Goal: Information Seeking & Learning: Check status

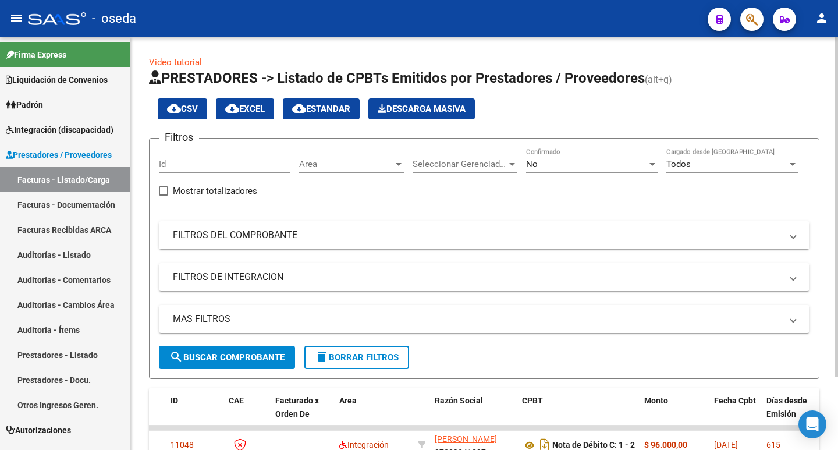
click at [265, 249] on div "Filtros Id Area Area Seleccionar Gerenciador Seleccionar Gerenciador No Confirm…" at bounding box center [484, 247] width 651 height 198
click at [264, 242] on mat-expansion-panel-header "FILTROS DEL COMPROBANTE" at bounding box center [484, 235] width 651 height 28
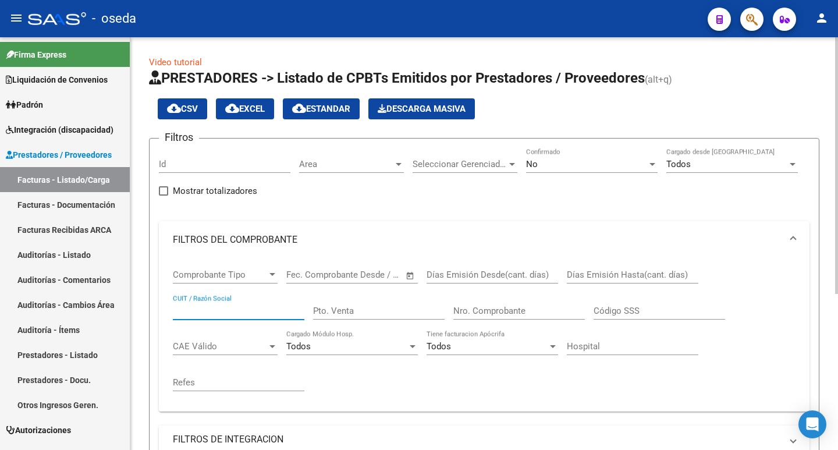
paste input "30-64024169-8"
click at [228, 312] on input "30-64024169-8" at bounding box center [239, 311] width 132 height 10
click at [185, 310] on input "30-640241698" at bounding box center [239, 311] width 132 height 10
click at [607, 151] on div "No Confirmado" at bounding box center [592, 160] width 132 height 25
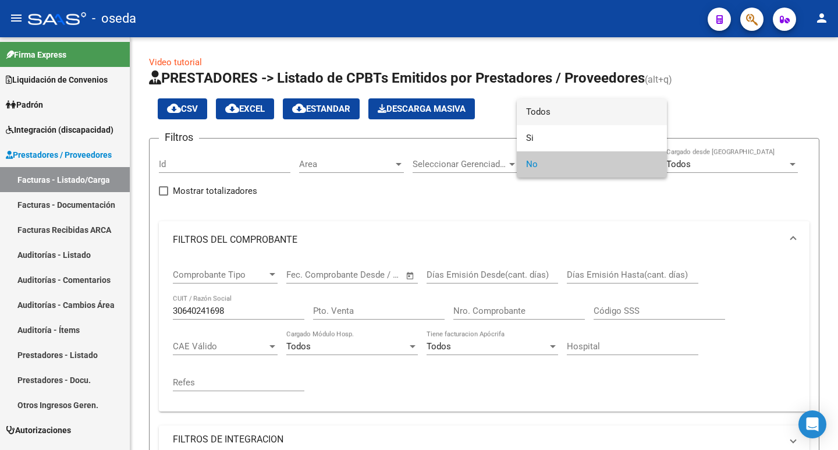
click at [593, 119] on span "Todos" at bounding box center [592, 112] width 132 height 26
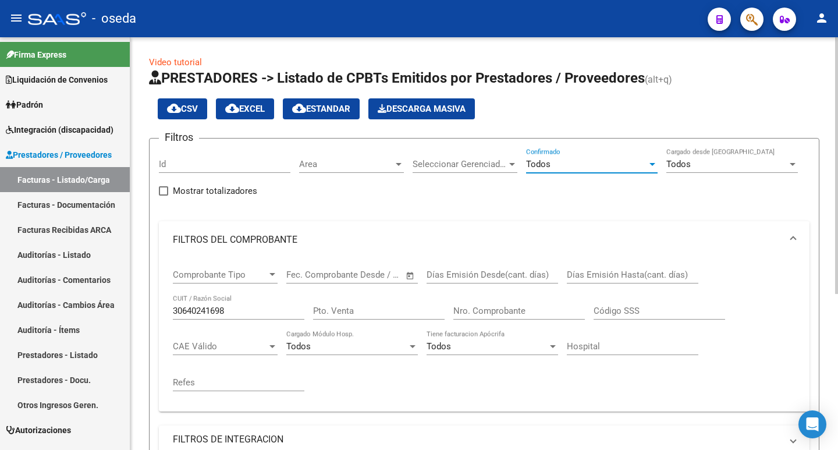
scroll to position [252, 0]
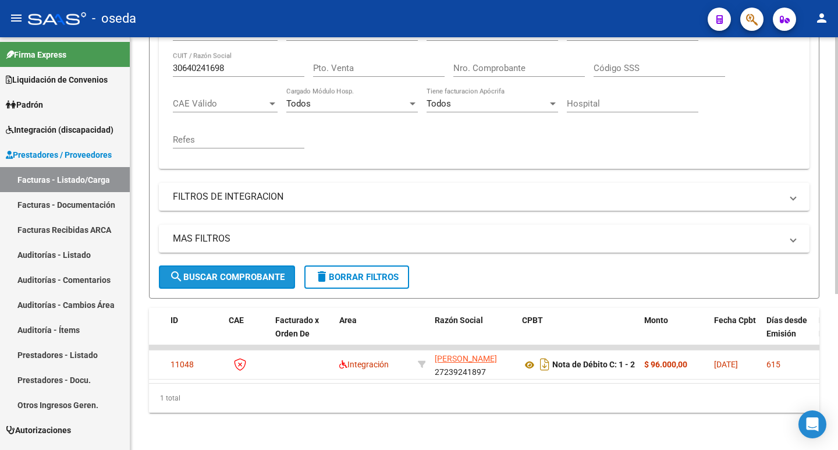
click at [236, 274] on button "search Buscar Comprobante" at bounding box center [227, 277] width 136 height 23
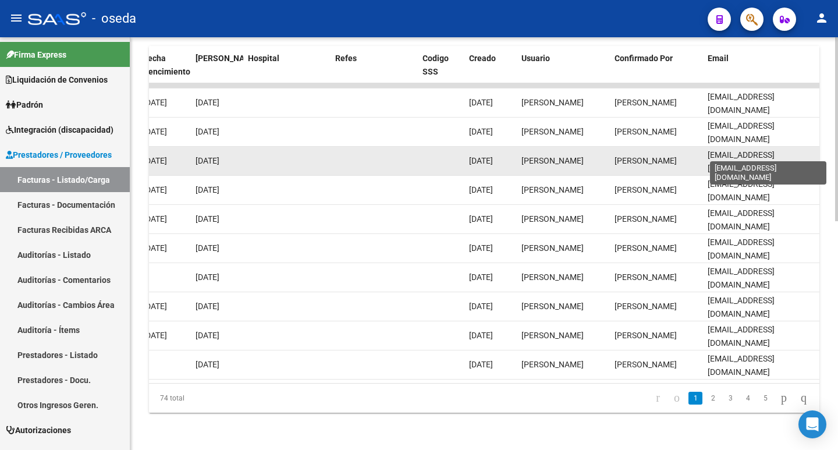
scroll to position [0, 14]
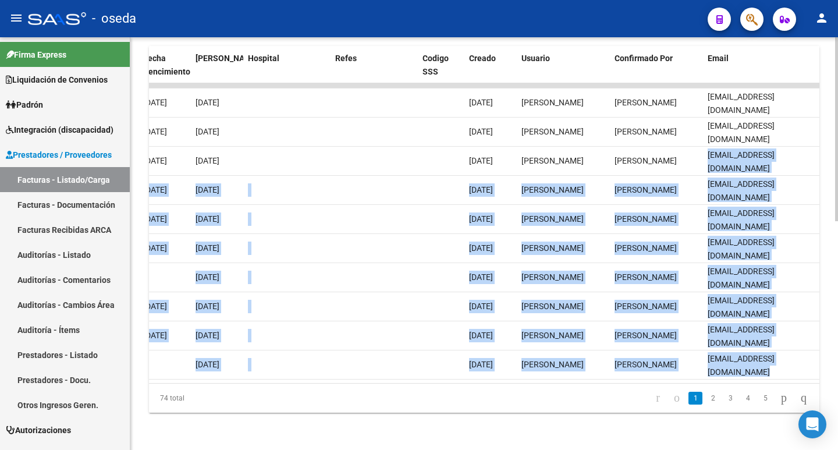
drag, startPoint x: 709, startPoint y: 150, endPoint x: 822, endPoint y: 156, distance: 113.1
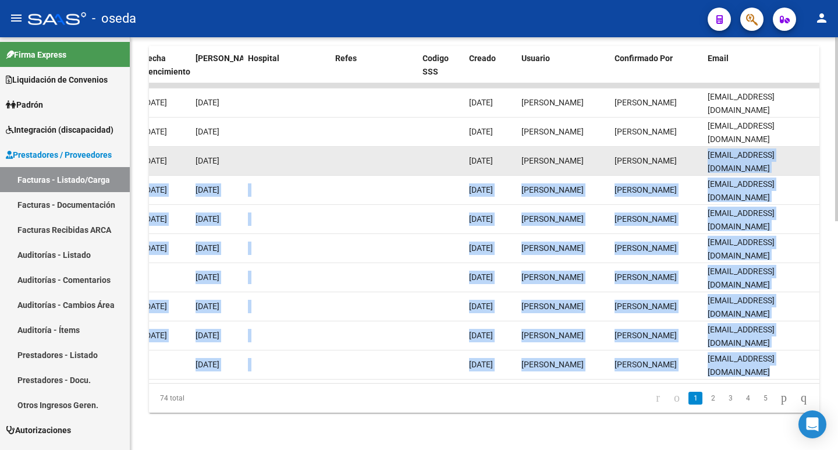
click at [775, 154] on span "[EMAIL_ADDRESS][DOMAIN_NAME]" at bounding box center [741, 161] width 67 height 23
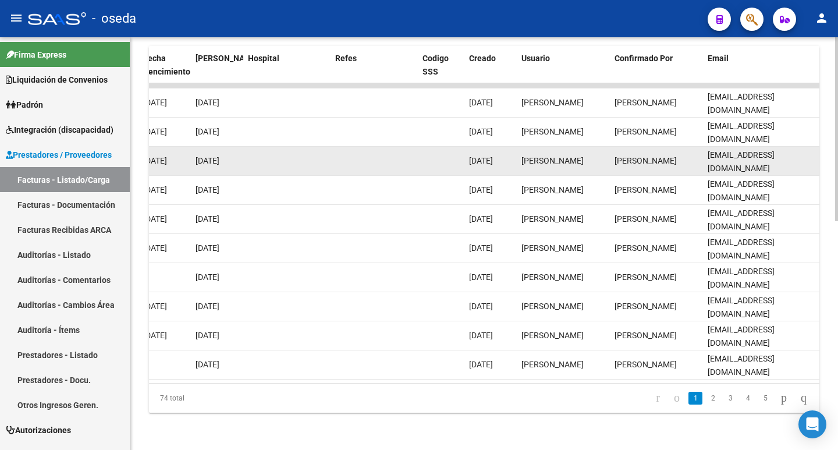
click at [717, 150] on span "[EMAIL_ADDRESS][DOMAIN_NAME]" at bounding box center [741, 161] width 67 height 23
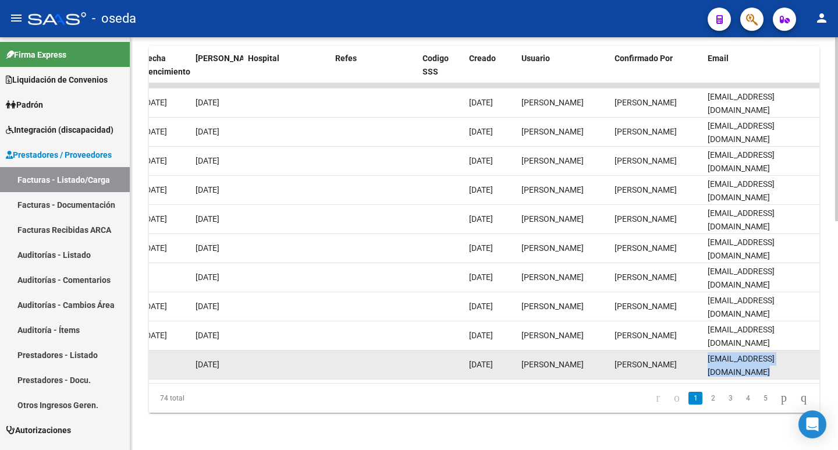
drag, startPoint x: 708, startPoint y: 359, endPoint x: 817, endPoint y: 355, distance: 109.0
click at [817, 355] on datatable-body-cell "[EMAIL_ADDRESS][DOMAIN_NAME]" at bounding box center [761, 365] width 116 height 29
copy span "[EMAIL_ADDRESS][DOMAIN_NAME]"
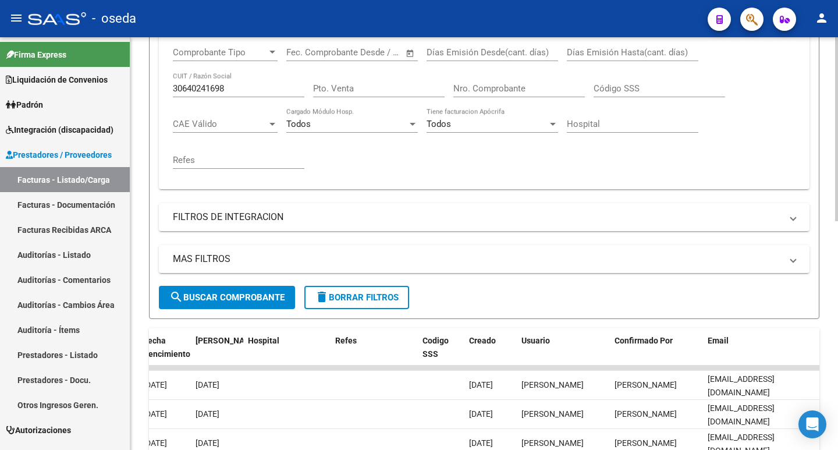
scroll to position [0, 0]
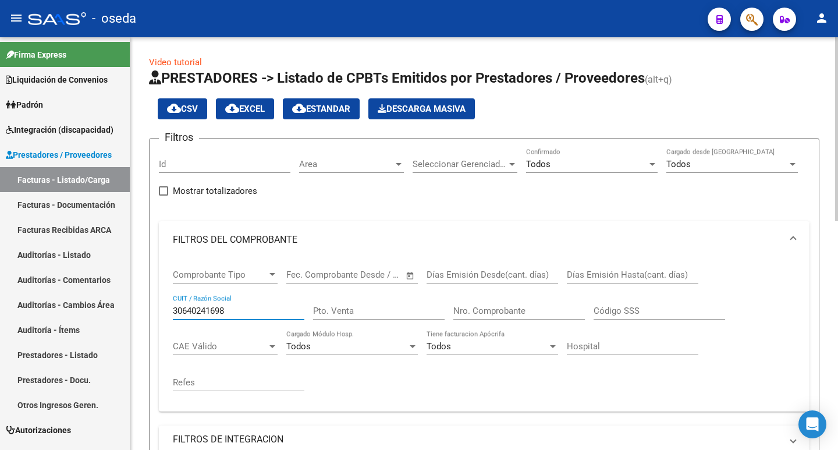
drag, startPoint x: 232, startPoint y: 313, endPoint x: 165, endPoint y: 319, distance: 67.2
click at [156, 317] on form "Filtros Id Area Area Seleccionar Gerenciador Seleccionar Gerenciador Todos Conf…" at bounding box center [484, 340] width 671 height 404
paste input "-71085653-9"
click at [226, 307] on input "30-71085653-9" at bounding box center [239, 311] width 132 height 10
click at [185, 308] on input "30-710856539" at bounding box center [239, 311] width 132 height 10
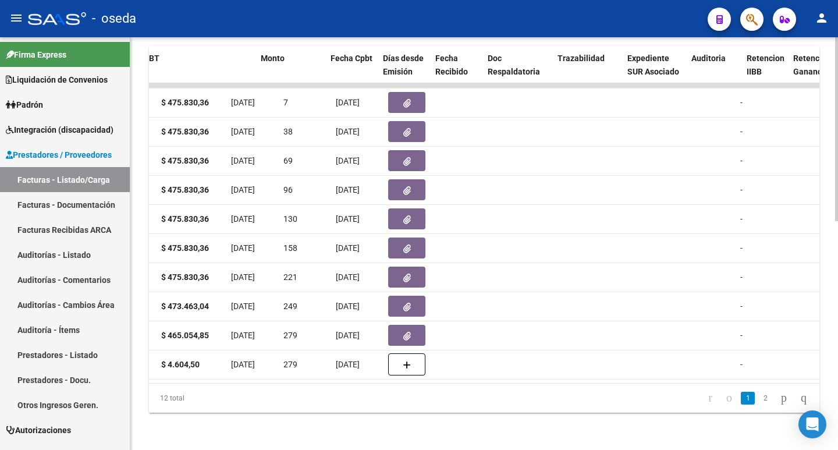
scroll to position [0, 384]
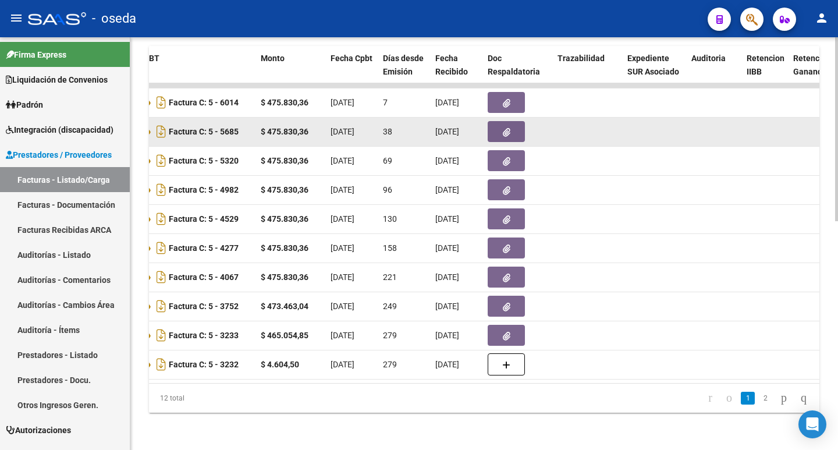
type input "30710856539"
click at [504, 128] on icon "button" at bounding box center [507, 132] width 8 height 9
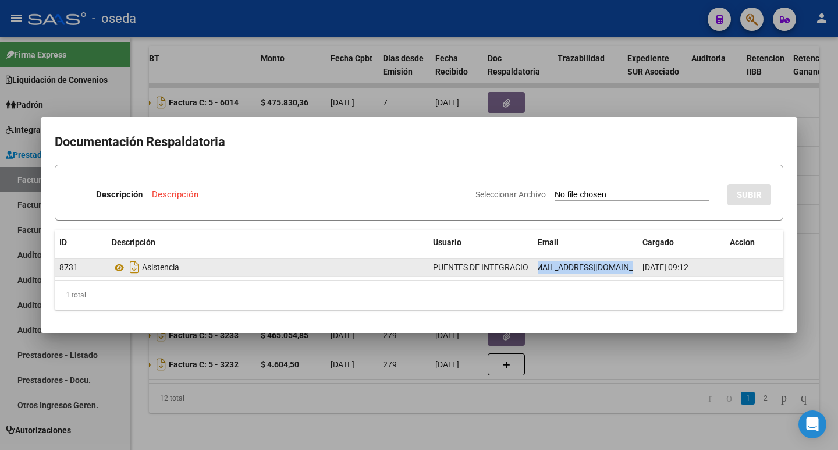
scroll to position [0, 38]
drag, startPoint x: 537, startPoint y: 267, endPoint x: 632, endPoint y: 268, distance: 94.3
click at [632, 268] on datatable-body-cell "[EMAIL_ADDRESS][DOMAIN_NAME]" at bounding box center [585, 267] width 105 height 17
click at [624, 268] on span "[EMAIL_ADDRESS][DOMAIN_NAME]" at bounding box center [568, 267] width 129 height 9
click at [542, 267] on span "[EMAIL_ADDRESS][DOMAIN_NAME]" at bounding box center [568, 267] width 129 height 9
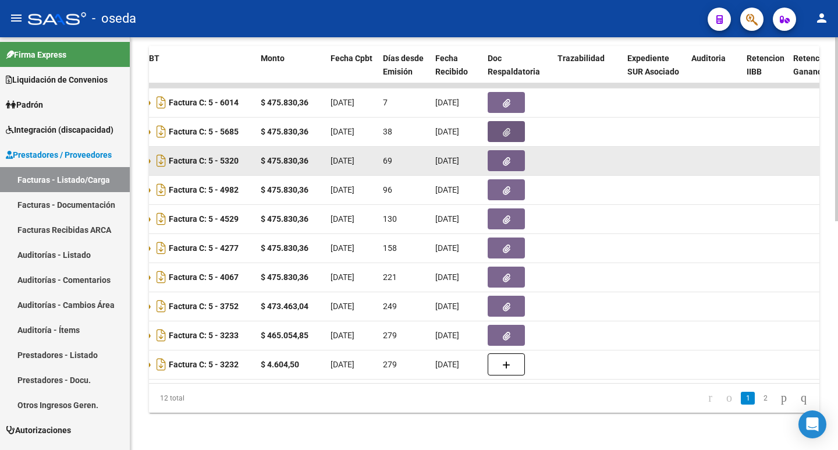
click at [503, 158] on button "button" at bounding box center [506, 160] width 37 height 21
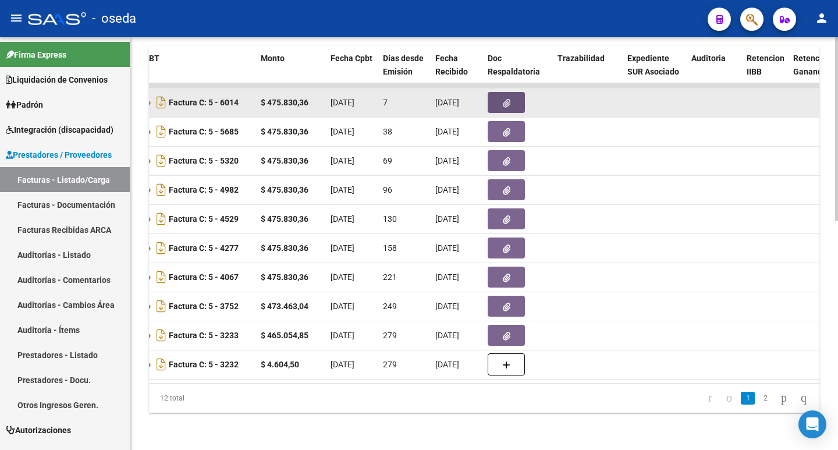
click at [504, 99] on icon "button" at bounding box center [507, 103] width 8 height 9
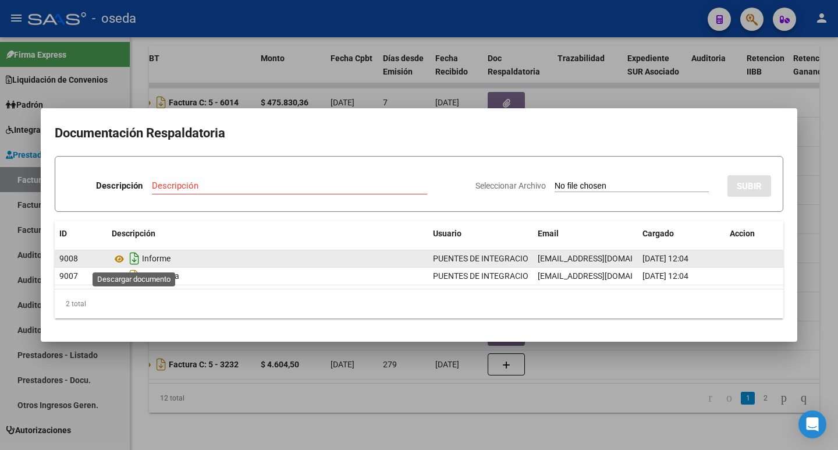
click at [138, 257] on icon "Descargar documento" at bounding box center [134, 258] width 15 height 19
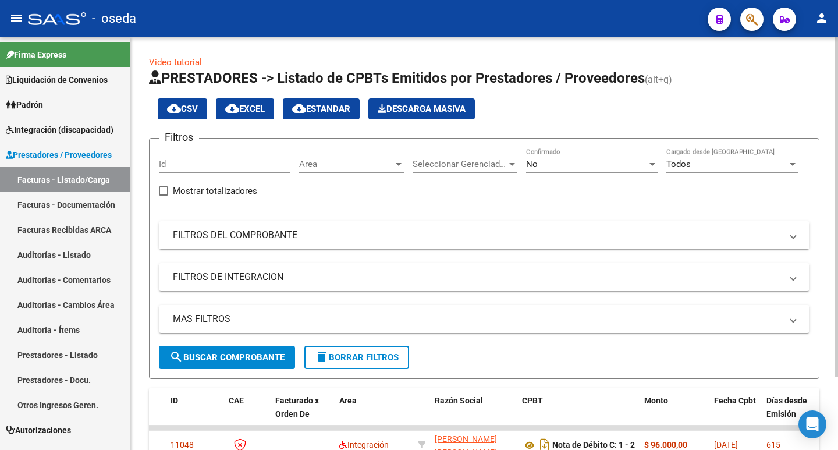
click at [543, 156] on div "No Confirmado" at bounding box center [592, 160] width 132 height 25
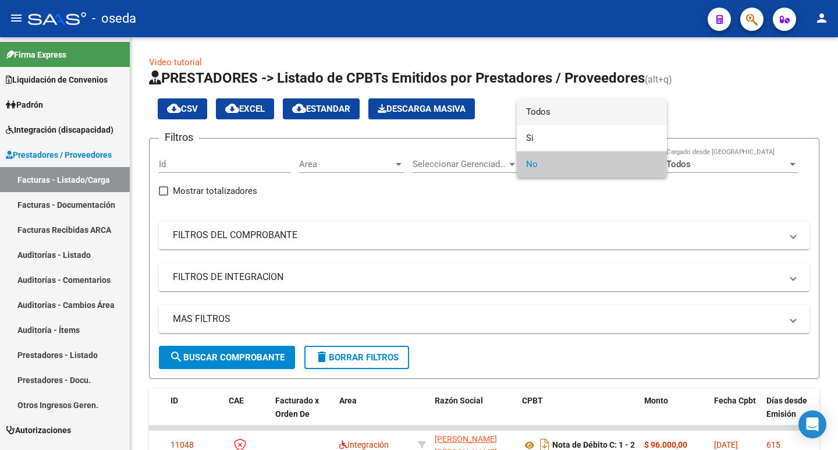
click at [550, 118] on span "Todos" at bounding box center [592, 112] width 132 height 26
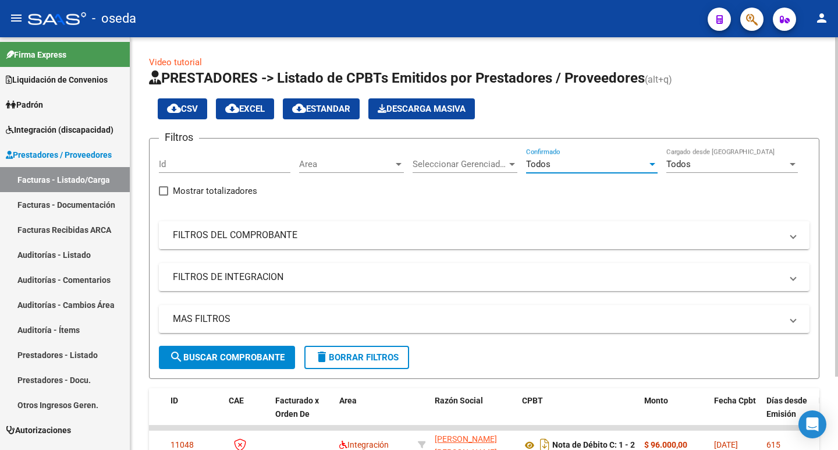
click at [233, 239] on mat-panel-title "FILTROS DEL COMPROBANTE" at bounding box center [477, 235] width 609 height 13
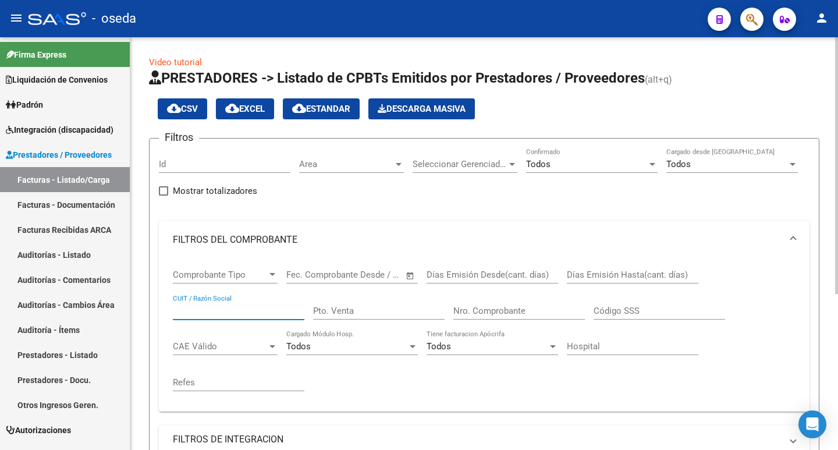
click at [185, 306] on input "CUIT / Razón Social" at bounding box center [239, 311] width 132 height 10
paste input "30-71085653-9"
click at [228, 308] on input "30-71085653-9" at bounding box center [239, 311] width 132 height 10
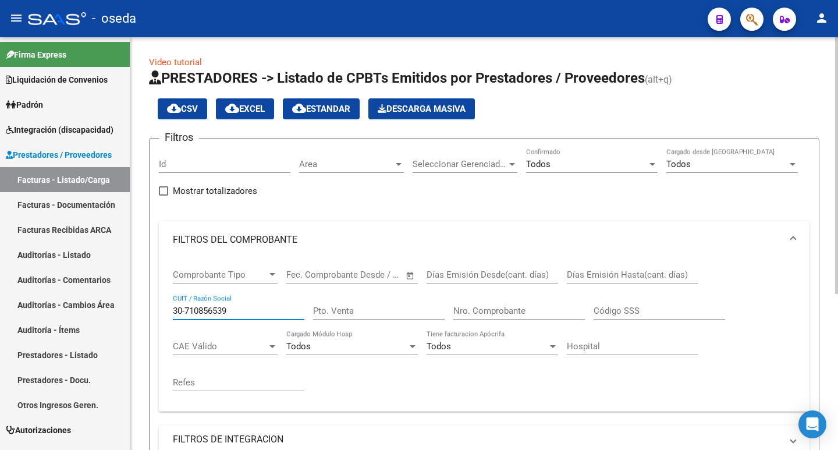
click at [186, 311] on input "30-710856539" at bounding box center [239, 311] width 132 height 10
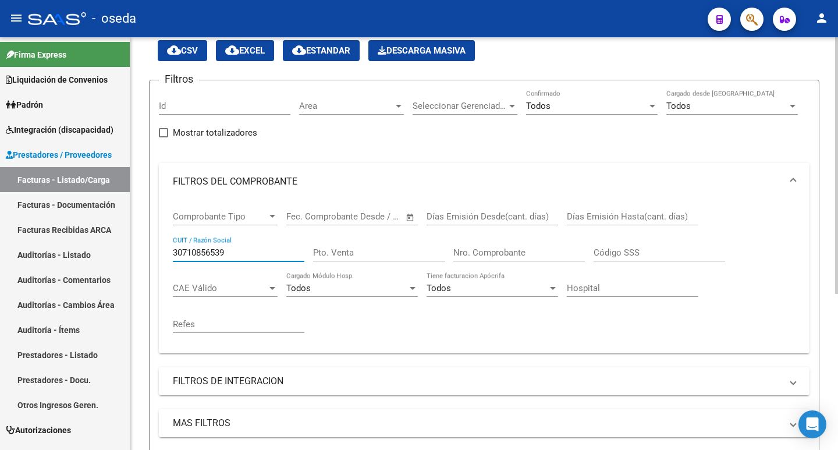
scroll to position [252, 0]
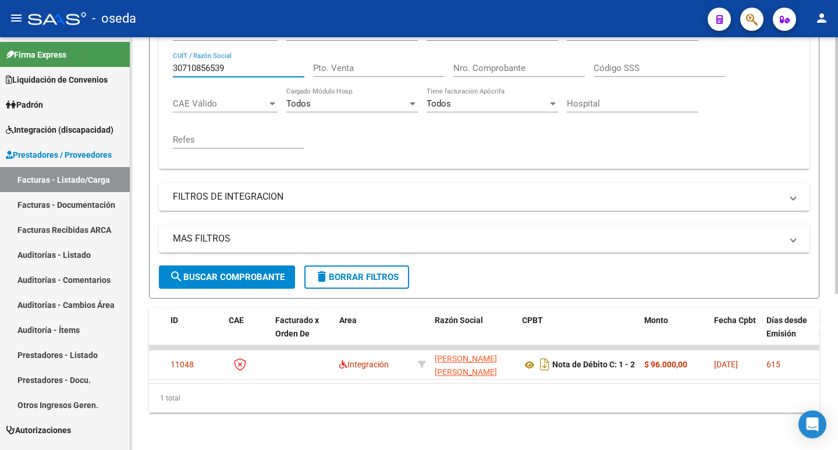
type input "30710856539"
click at [204, 266] on button "search Buscar Comprobante" at bounding box center [227, 277] width 136 height 23
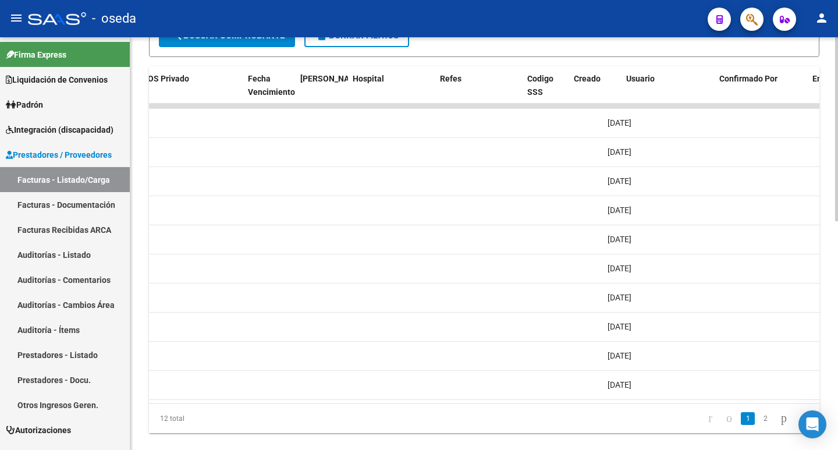
scroll to position [0, 2157]
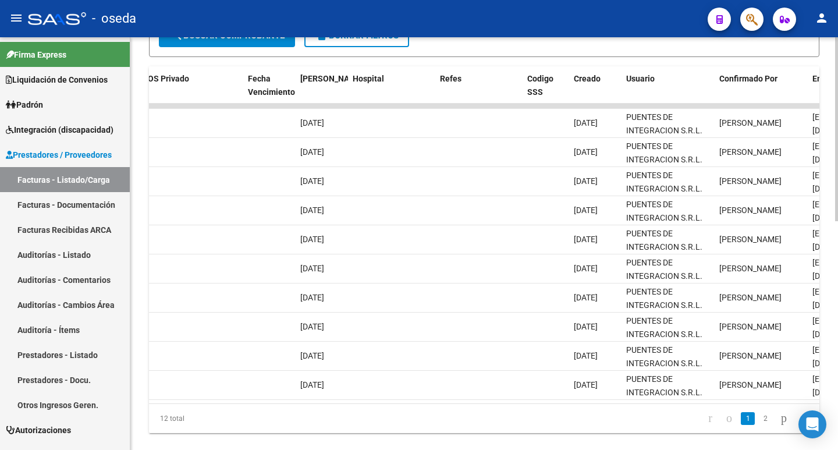
drag, startPoint x: 788, startPoint y: 388, endPoint x: 838, endPoint y: 390, distance: 50.1
click at [838, 390] on div "Video tutorial PRESTADORES -> Listado de CPBTs Emitidos por Prestadores / Prove…" at bounding box center [485, 12] width 711 height 918
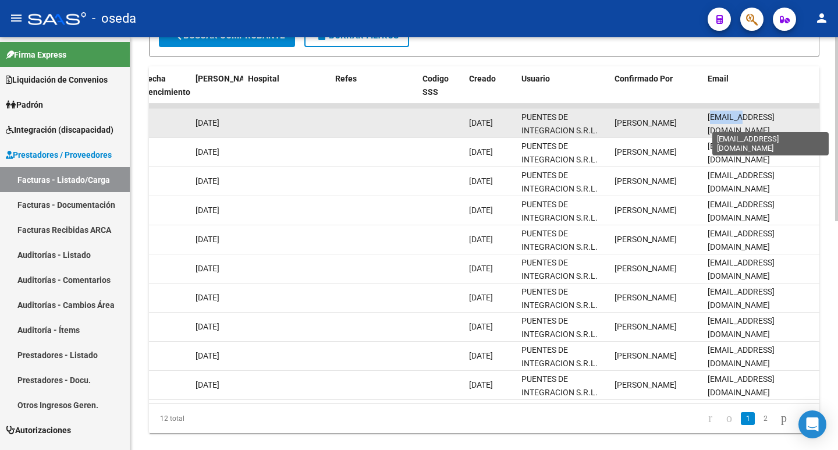
drag, startPoint x: 710, startPoint y: 125, endPoint x: 739, endPoint y: 123, distance: 29.1
click at [739, 123] on span "[EMAIL_ADDRESS][DOMAIN_NAME]" at bounding box center [741, 123] width 67 height 23
click at [712, 125] on span "[EMAIL_ADDRESS][DOMAIN_NAME]" at bounding box center [741, 123] width 67 height 23
click at [707, 123] on datatable-body-cell "[EMAIL_ADDRESS][DOMAIN_NAME]" at bounding box center [761, 123] width 116 height 29
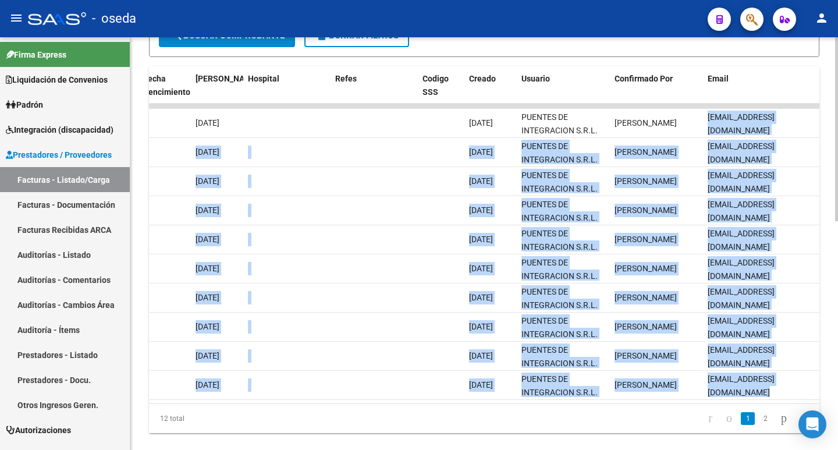
scroll to position [0, 26]
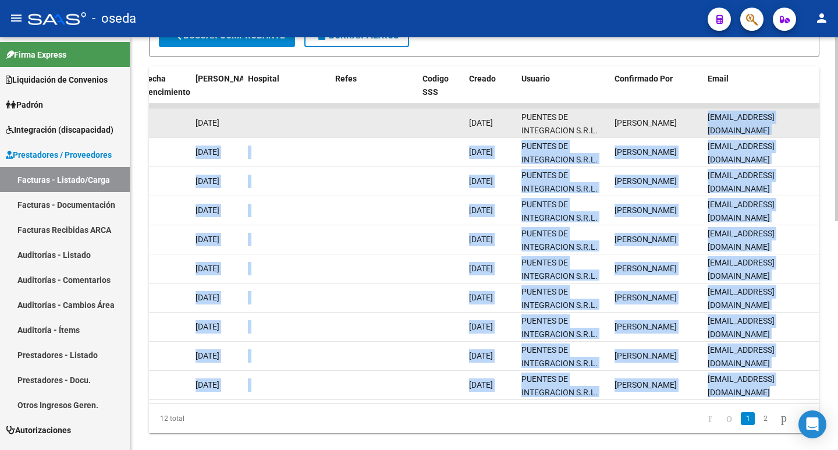
drag, startPoint x: 708, startPoint y: 123, endPoint x: 818, endPoint y: 123, distance: 109.5
click at [818, 123] on datatable-body-cell "[EMAIL_ADDRESS][DOMAIN_NAME]" at bounding box center [761, 123] width 116 height 29
copy span "[EMAIL_ADDRESS][DOMAIN_NAME]"
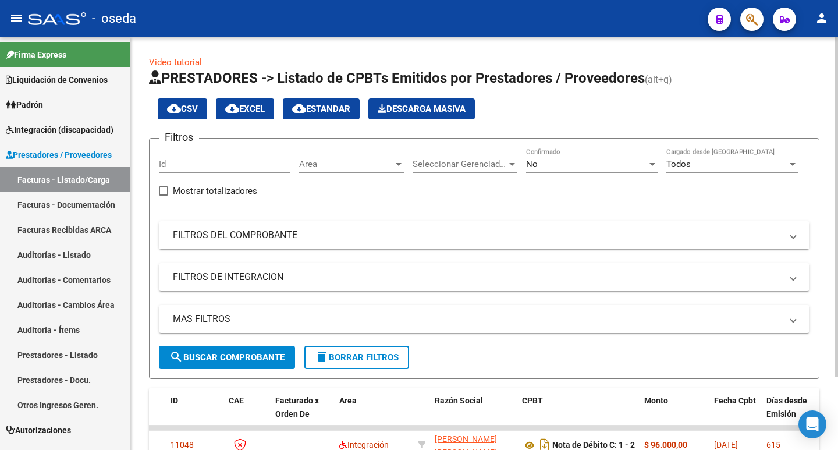
click at [554, 161] on div "No" at bounding box center [586, 164] width 121 height 10
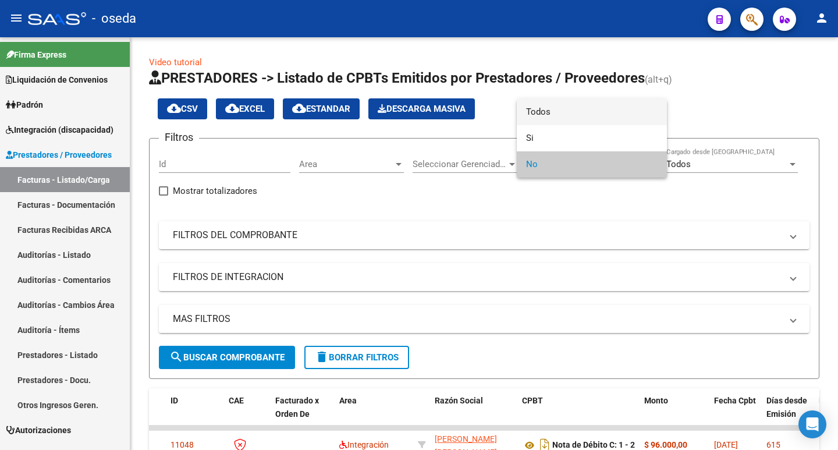
click at [551, 111] on span "Todos" at bounding box center [592, 112] width 132 height 26
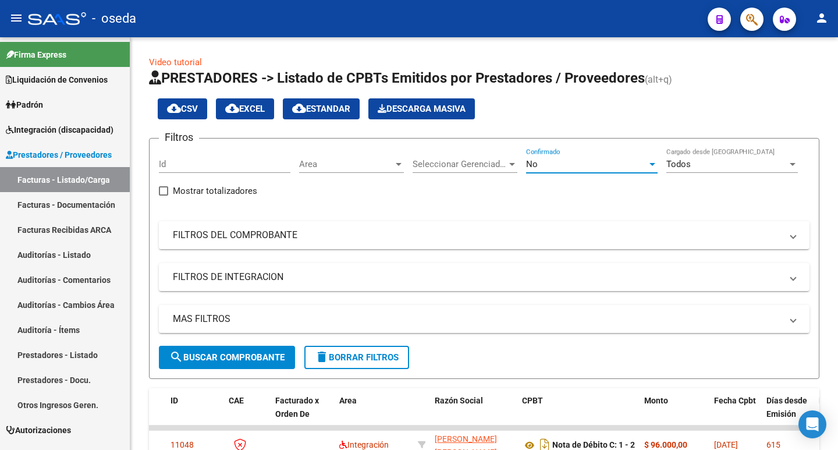
click at [551, 111] on div "cloud_download CSV cloud_download EXCEL cloud_download Estandar Descarga Masiva" at bounding box center [484, 108] width 671 height 21
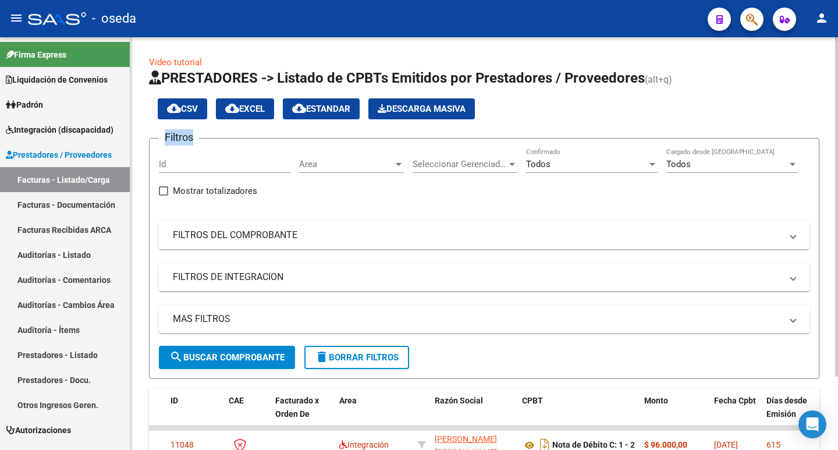
scroll to position [58, 0]
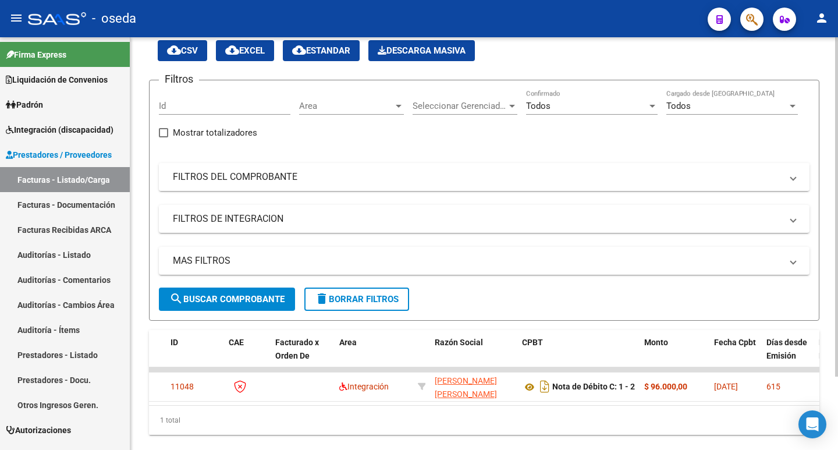
click at [229, 182] on mat-panel-title "FILTROS DEL COMPROBANTE" at bounding box center [477, 177] width 609 height 13
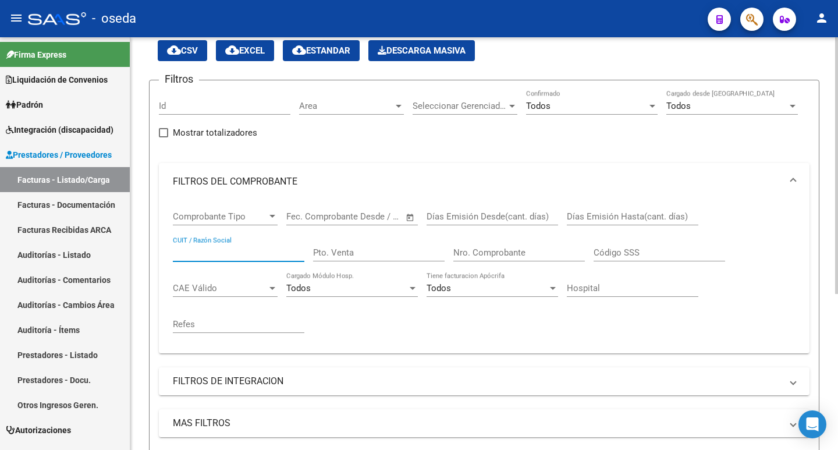
click at [192, 250] on input "CUIT / Razón Social" at bounding box center [239, 252] width 132 height 10
paste input "27-16212553-8"
click at [228, 249] on input "27-16212553-8" at bounding box center [239, 252] width 132 height 10
click at [185, 253] on input "27-162125538" at bounding box center [239, 252] width 132 height 10
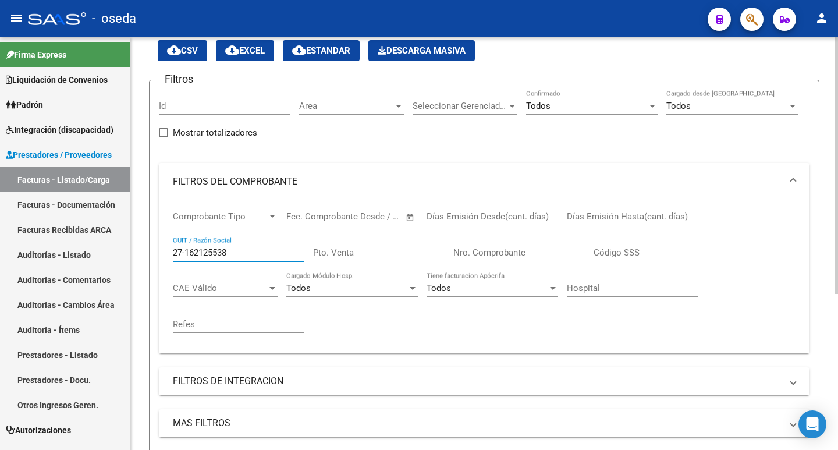
click at [185, 253] on input "27-162125538" at bounding box center [239, 252] width 132 height 10
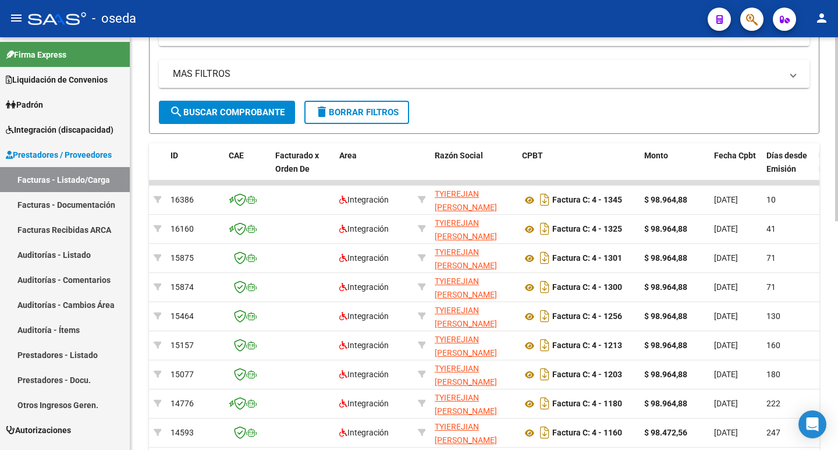
scroll to position [514, 0]
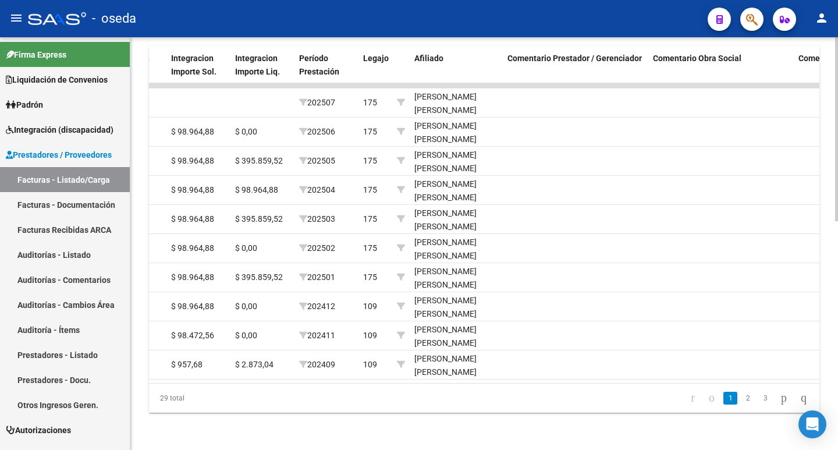
type input "27162125538"
drag, startPoint x: 293, startPoint y: 377, endPoint x: 703, endPoint y: 388, distance: 410.1
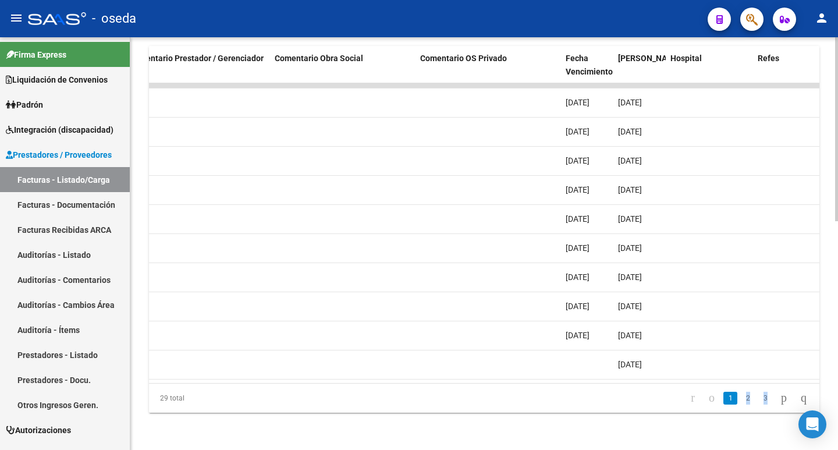
drag, startPoint x: 724, startPoint y: 388, endPoint x: 813, endPoint y: 395, distance: 89.9
click at [813, 395] on ul "1 2 3" at bounding box center [749, 398] width 130 height 20
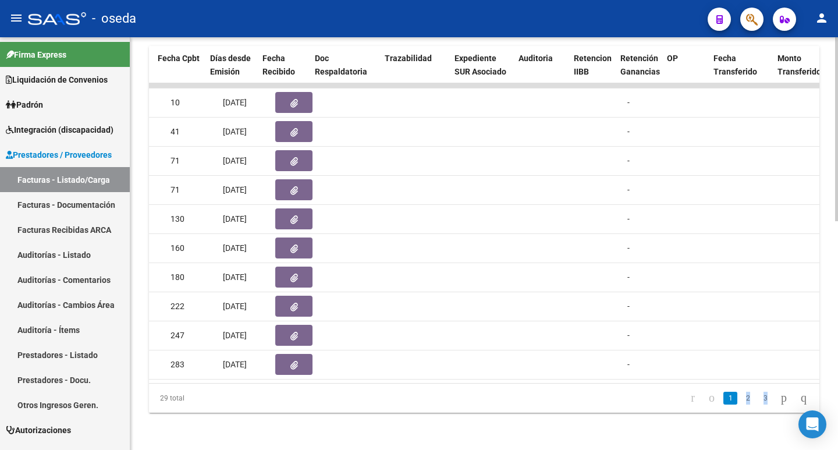
scroll to position [0, 551]
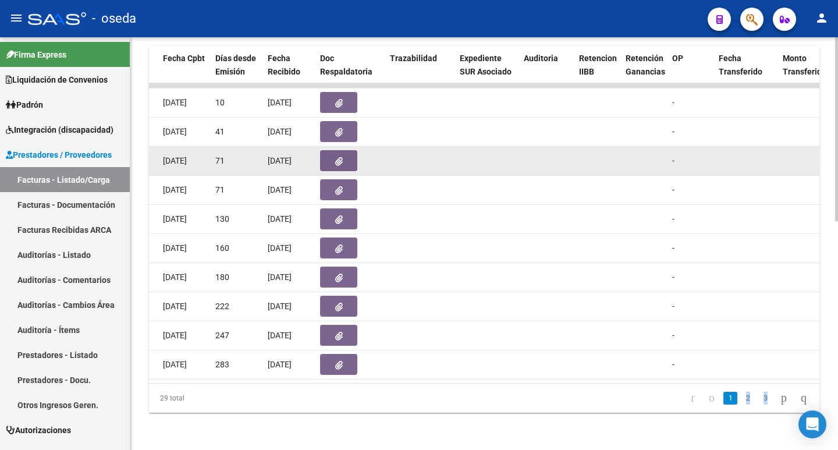
click at [337, 157] on icon "button" at bounding box center [339, 161] width 8 height 9
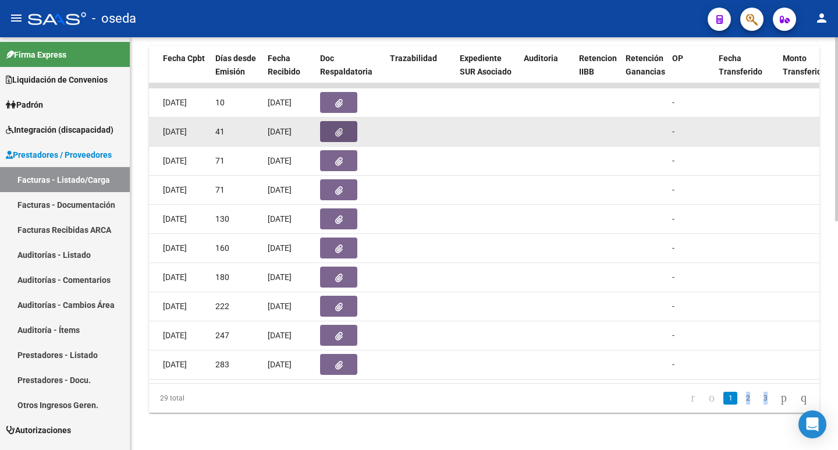
click at [346, 121] on button "button" at bounding box center [338, 131] width 37 height 21
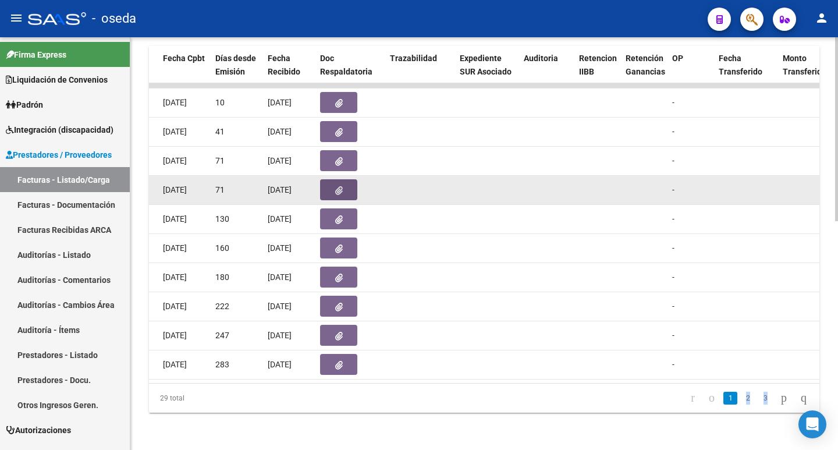
click at [329, 185] on button "button" at bounding box center [338, 189] width 37 height 21
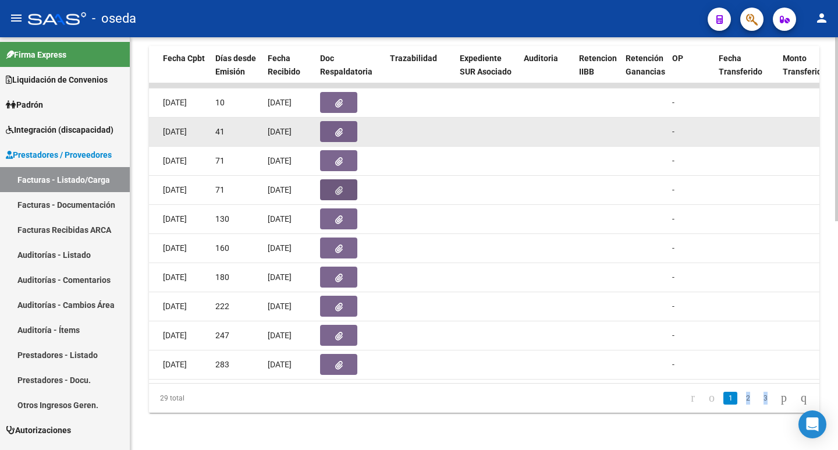
click at [330, 118] on datatable-body-cell at bounding box center [351, 132] width 70 height 29
click at [330, 123] on button "button" at bounding box center [338, 131] width 37 height 21
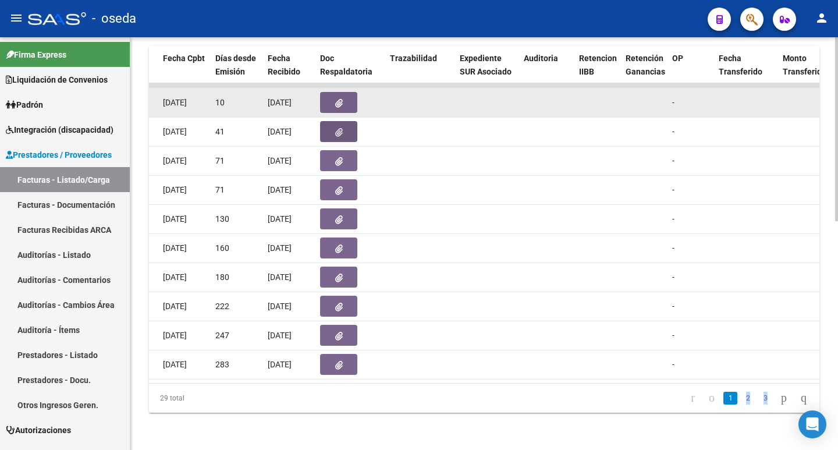
click at [335, 99] on icon "button" at bounding box center [339, 103] width 8 height 9
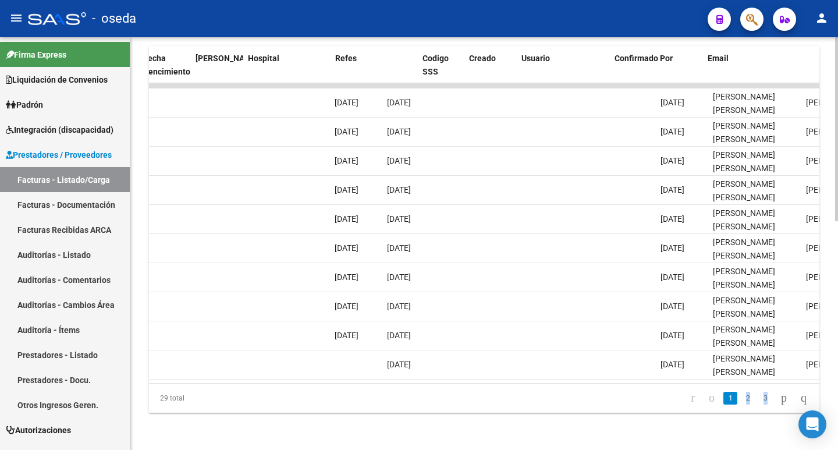
scroll to position [0, 2262]
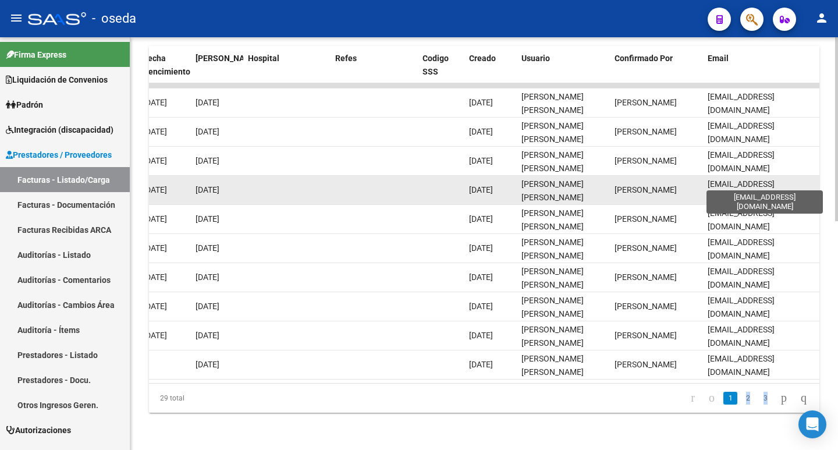
drag, startPoint x: 708, startPoint y: 180, endPoint x: 798, endPoint y: 183, distance: 90.3
click at [775, 183] on span "maluisa63@hotmail.com" at bounding box center [741, 190] width 67 height 23
copy span "maluisa63@hotmail.com"
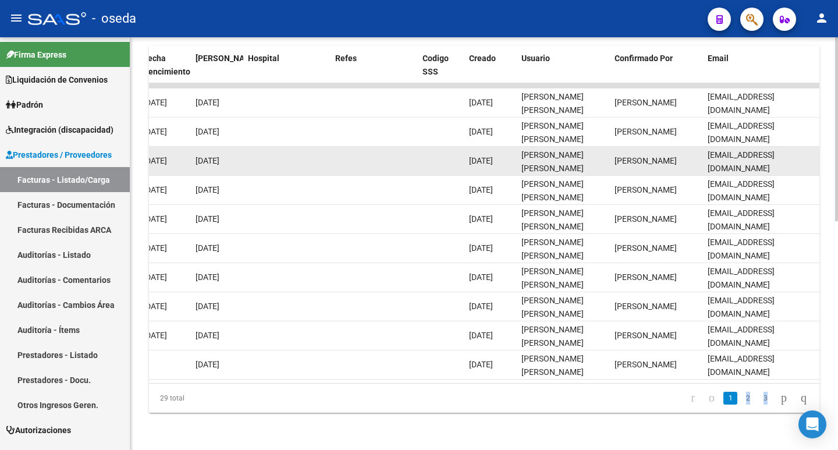
scroll to position [106, 0]
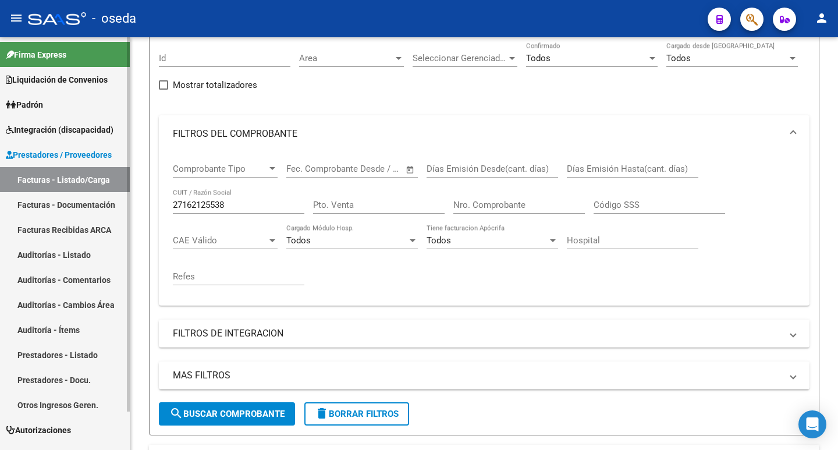
drag, startPoint x: 243, startPoint y: 205, endPoint x: 120, endPoint y: 203, distance: 122.9
click at [120, 203] on mat-sidenav-container "Firma Express Liquidación de Convenios SSS - Integración Padrón Afiliados Empad…" at bounding box center [419, 243] width 838 height 413
click at [120, 203] on link "Facturas - Documentación" at bounding box center [65, 204] width 130 height 25
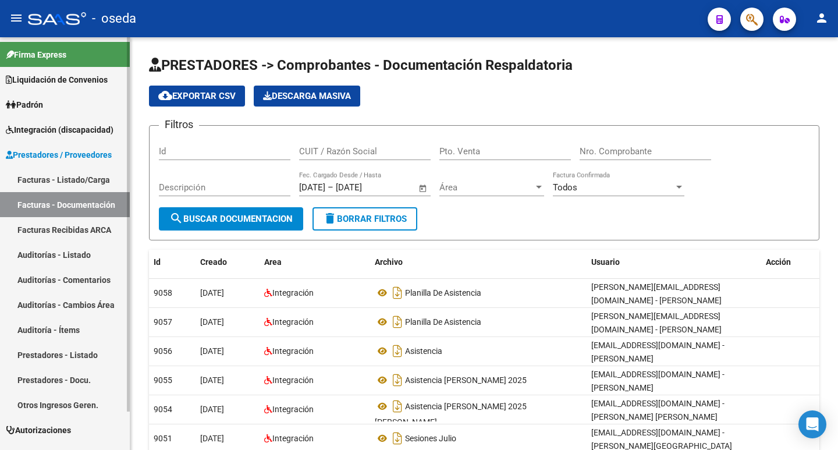
click at [63, 169] on link "Facturas - Listado/Carga" at bounding box center [65, 179] width 130 height 25
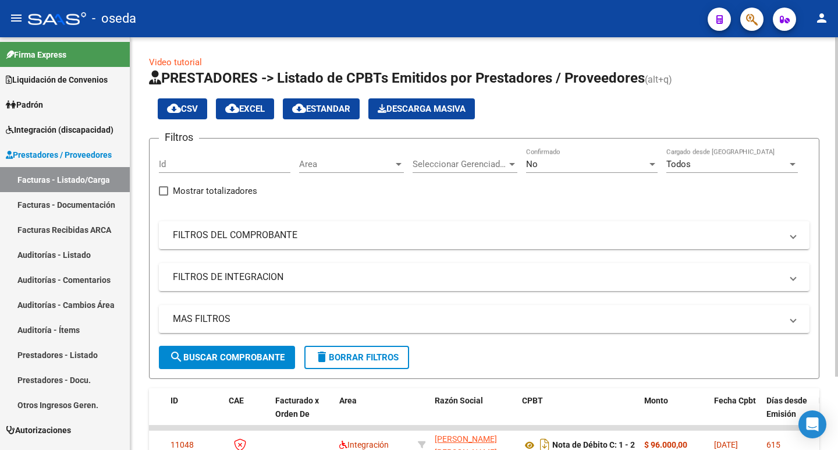
click at [562, 157] on div "No Confirmado" at bounding box center [592, 160] width 132 height 25
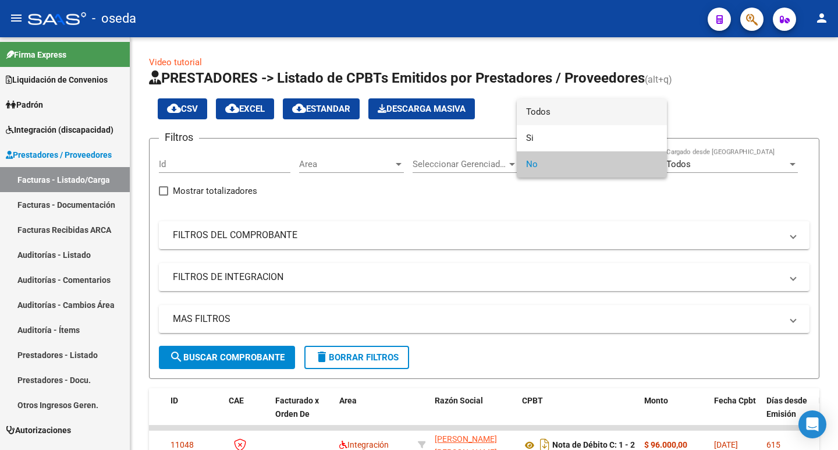
click at [557, 112] on span "Todos" at bounding box center [592, 112] width 132 height 26
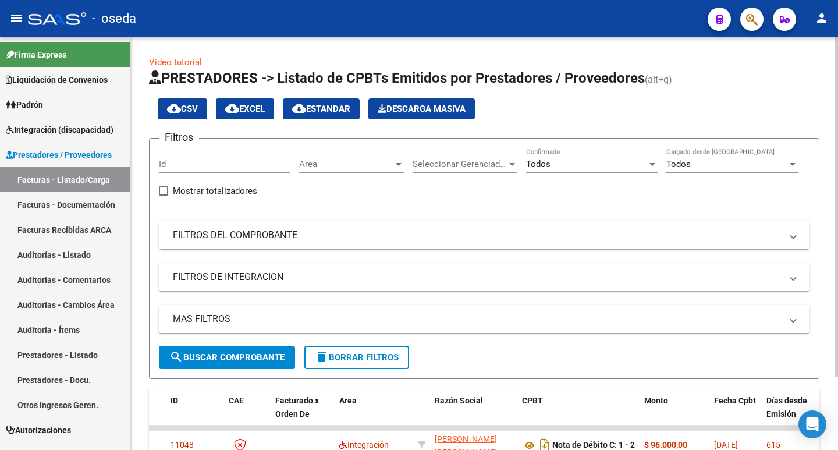
click at [274, 239] on mat-panel-title "FILTROS DEL COMPROBANTE" at bounding box center [477, 235] width 609 height 13
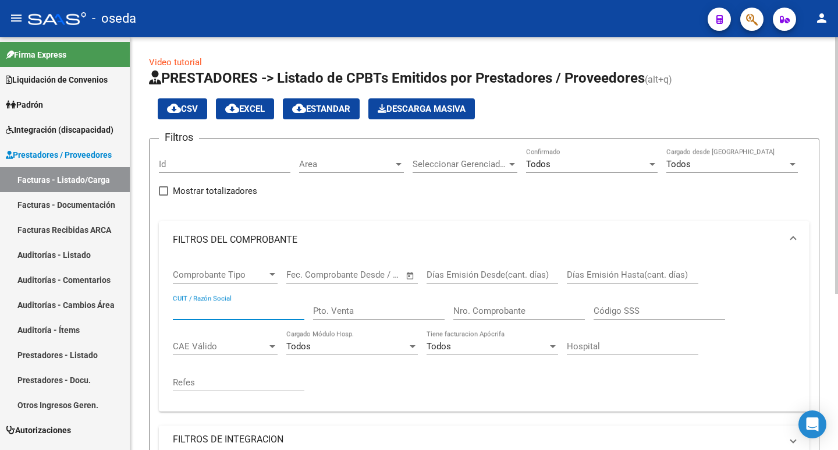
paste input "27-38991757-0"
click at [227, 307] on input "27-38991757-0" at bounding box center [239, 311] width 132 height 10
click at [186, 313] on input "27-389917570" at bounding box center [239, 311] width 132 height 10
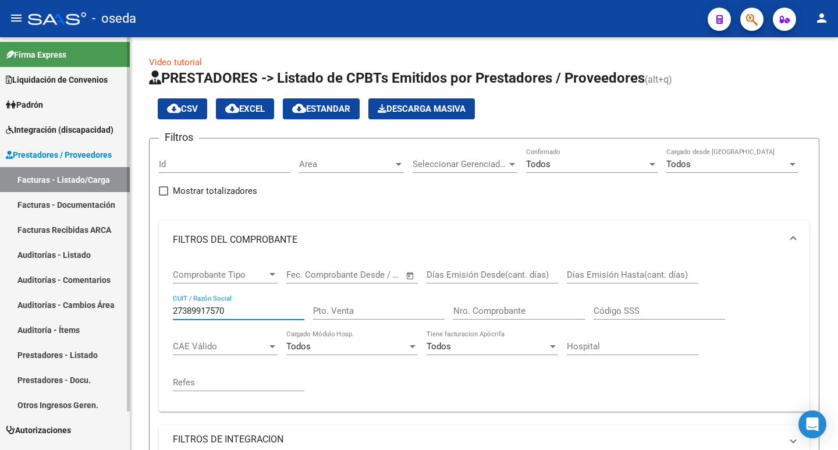
drag, startPoint x: 247, startPoint y: 311, endPoint x: 125, endPoint y: 305, distance: 123.0
click at [125, 305] on mat-sidenav-container "Firma Express Liquidación de Convenios SSS - Integración Padrón Afiliados Empad…" at bounding box center [419, 243] width 838 height 413
paste input "-17631393-"
click at [228, 310] on input "27-17631393-0" at bounding box center [239, 311] width 132 height 10
click at [185, 310] on input "27-176313930" at bounding box center [239, 311] width 132 height 10
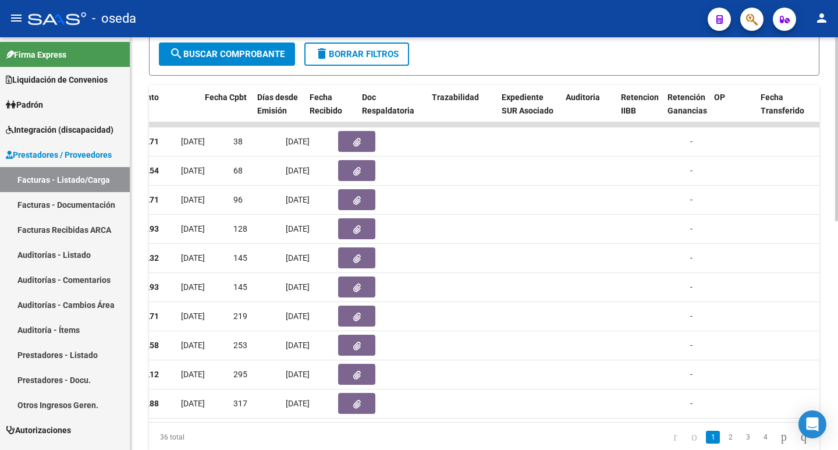
scroll to position [0, 509]
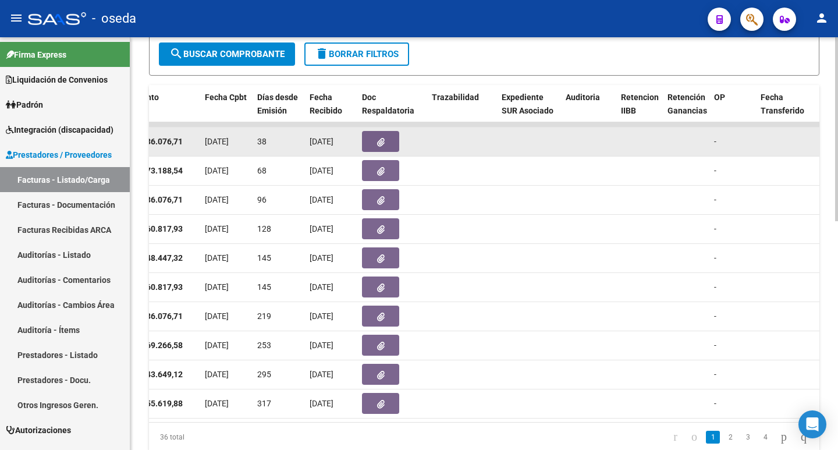
click at [381, 145] on icon "button" at bounding box center [381, 142] width 8 height 9
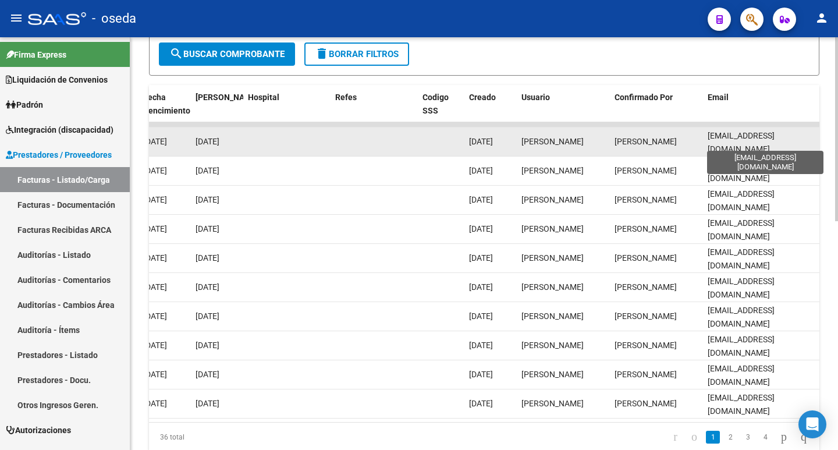
scroll to position [0, 2]
drag, startPoint x: 709, startPoint y: 141, endPoint x: 812, endPoint y: 145, distance: 103.1
click at [775, 145] on span "adrianallmmarin6@gmail.com" at bounding box center [741, 142] width 67 height 23
copy span "adrianallmmarin6@gmail.com"
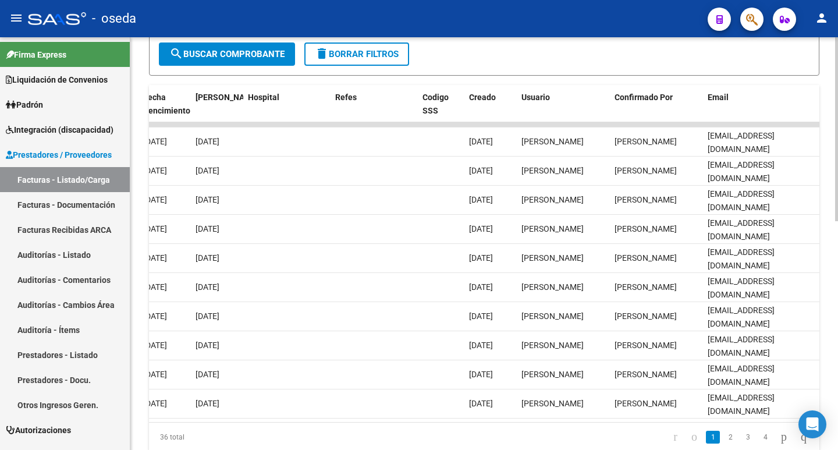
scroll to position [116, 0]
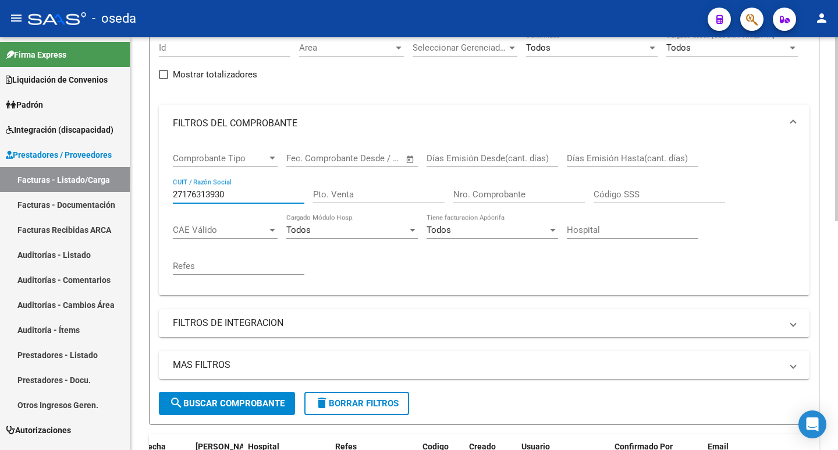
drag, startPoint x: 242, startPoint y: 192, endPoint x: 137, endPoint y: 171, distance: 107.5
click at [137, 171] on div "Video tutorial PRESTADORES -> Listado de CPBTs Emitidos por Prestadores / Prove…" at bounding box center [484, 380] width 708 height 918
paste input "4-36896383-2"
click at [227, 197] on input "24-36896383-2" at bounding box center [239, 194] width 132 height 10
click at [187, 196] on input "24-368963832" at bounding box center [239, 194] width 132 height 10
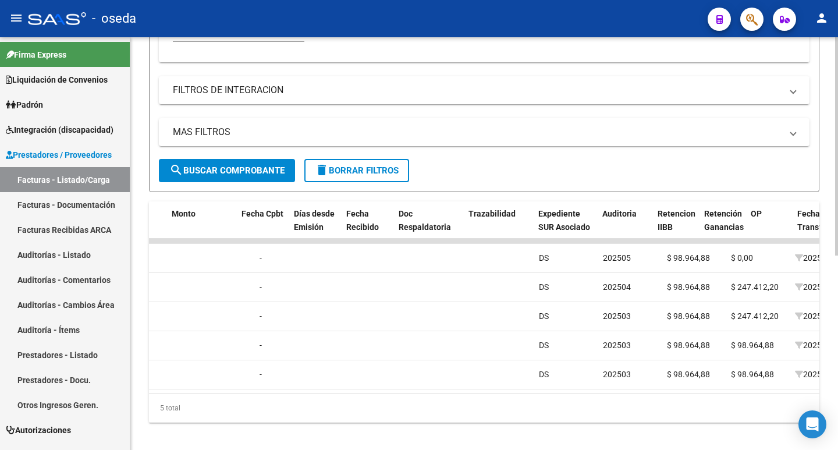
scroll to position [0, 363]
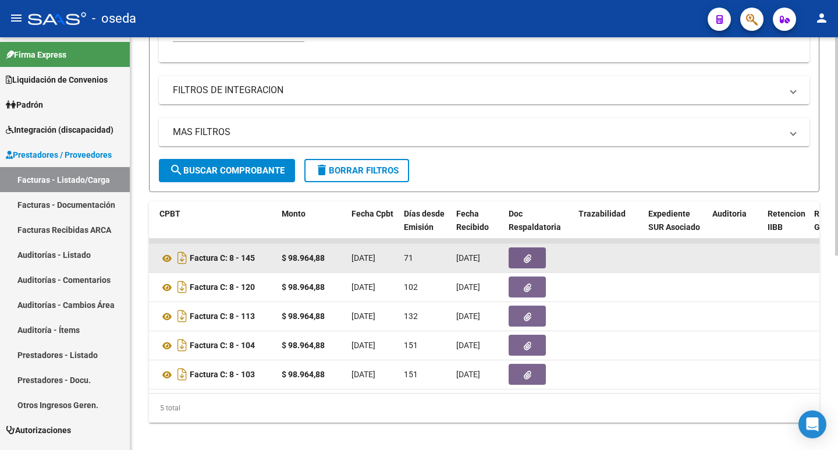
type input "24368963832"
click at [526, 253] on span "button" at bounding box center [528, 258] width 8 height 10
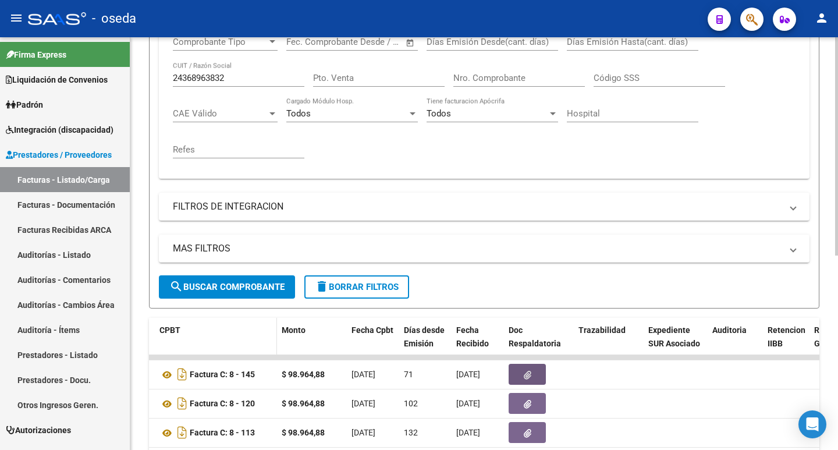
scroll to position [175, 0]
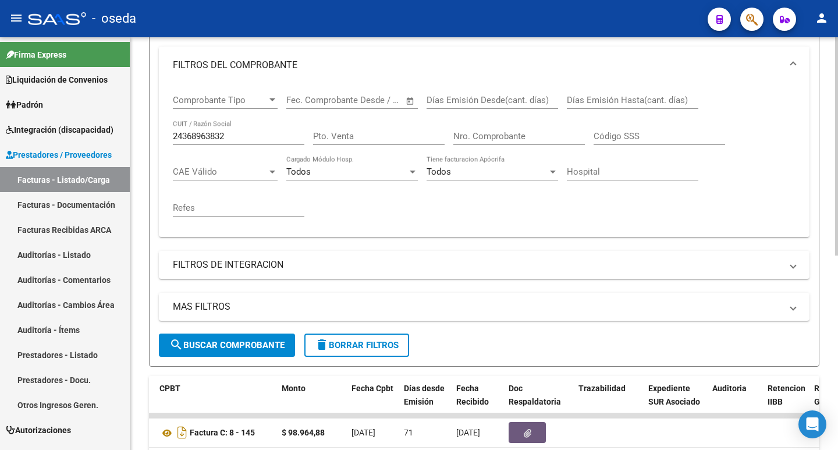
click at [239, 136] on input "24368963832" at bounding box center [239, 136] width 132 height 10
drag, startPoint x: 236, startPoint y: 135, endPoint x: 168, endPoint y: 138, distance: 68.2
click at [106, 114] on mat-sidenav-container "Firma Express Liquidación de Convenios SSS - Integración Padrón Afiliados Empad…" at bounding box center [419, 243] width 838 height 413
paste input "3-18391947-4"
click at [226, 132] on input "23-18391947-4" at bounding box center [239, 136] width 132 height 10
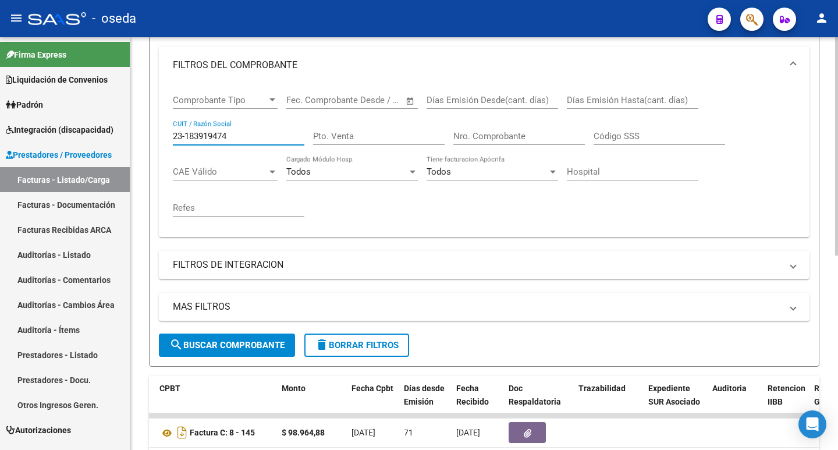
click at [186, 136] on input "23-183919474" at bounding box center [239, 136] width 132 height 10
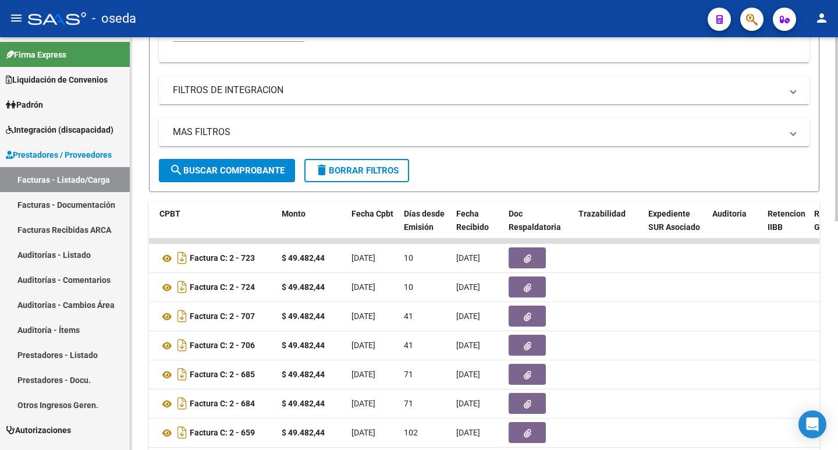
scroll to position [408, 0]
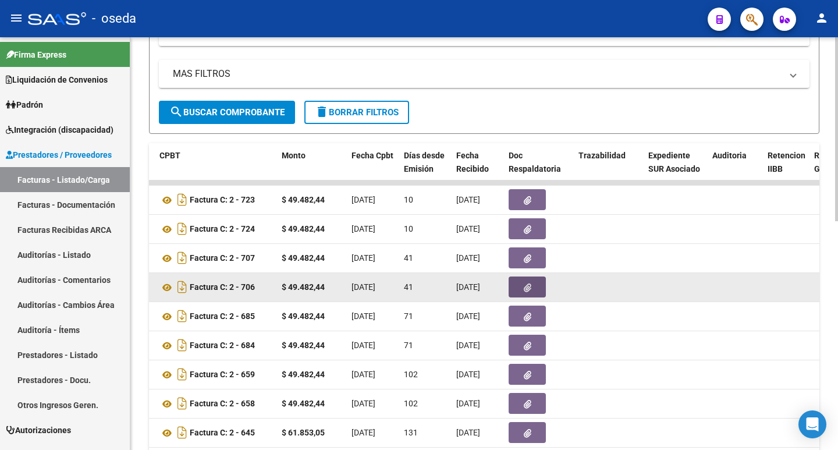
click at [528, 286] on icon "button" at bounding box center [528, 288] width 8 height 9
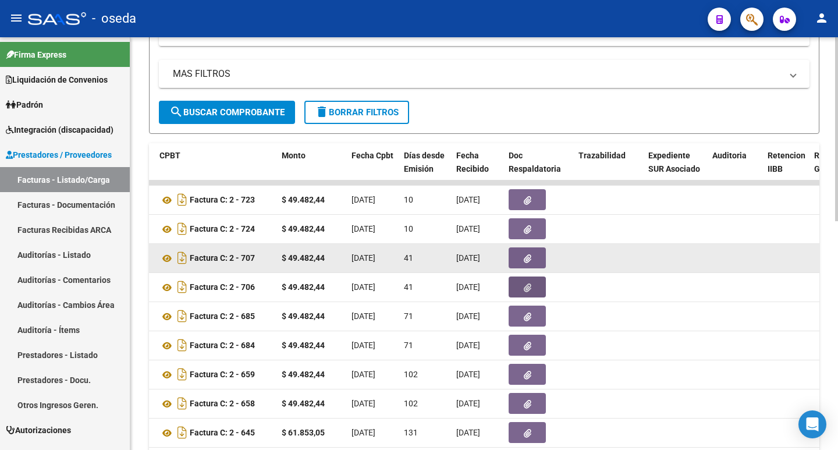
click at [528, 252] on button "button" at bounding box center [527, 257] width 37 height 21
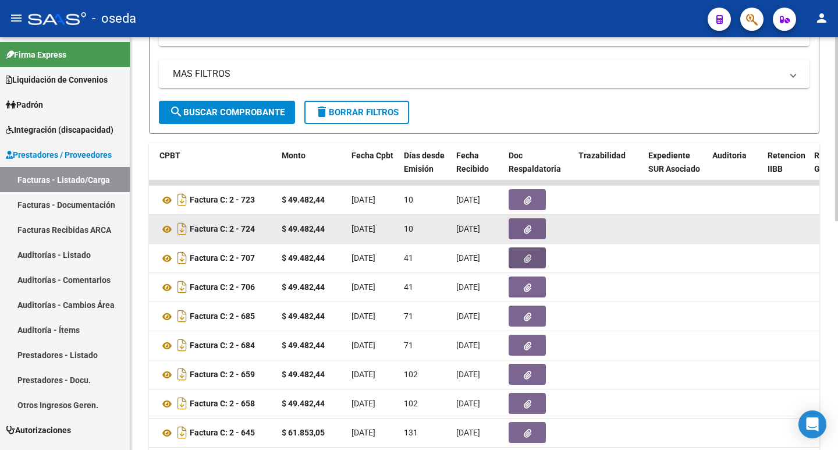
click at [525, 228] on icon "button" at bounding box center [528, 229] width 8 height 9
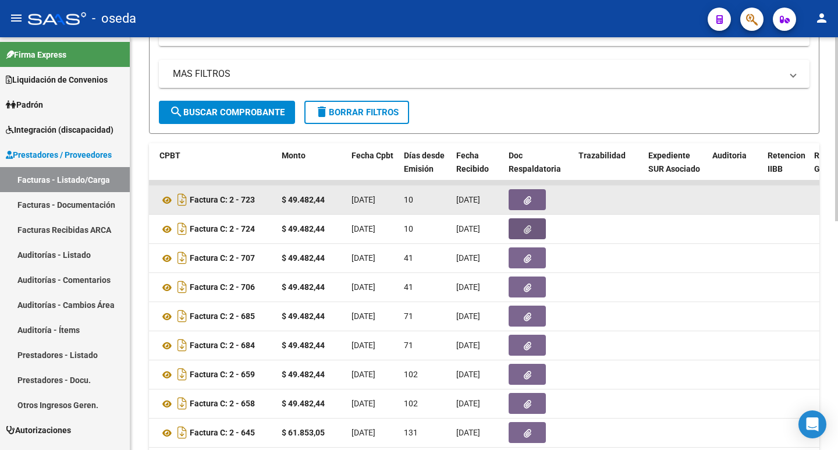
click at [526, 196] on icon "button" at bounding box center [528, 200] width 8 height 9
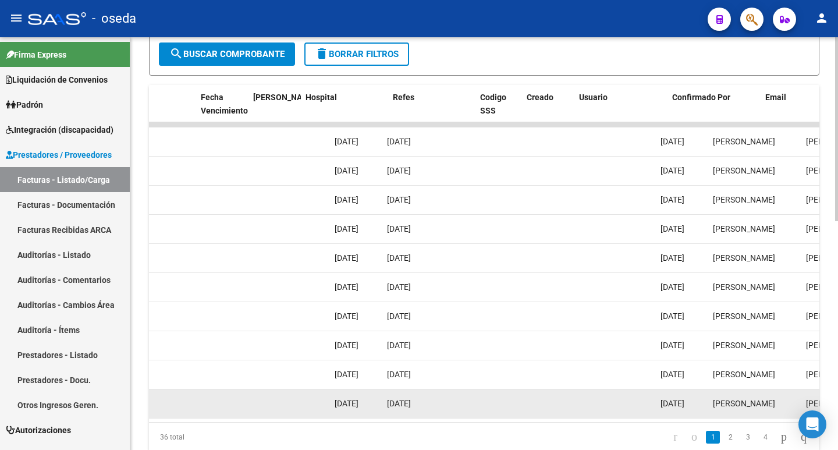
scroll to position [0, 2262]
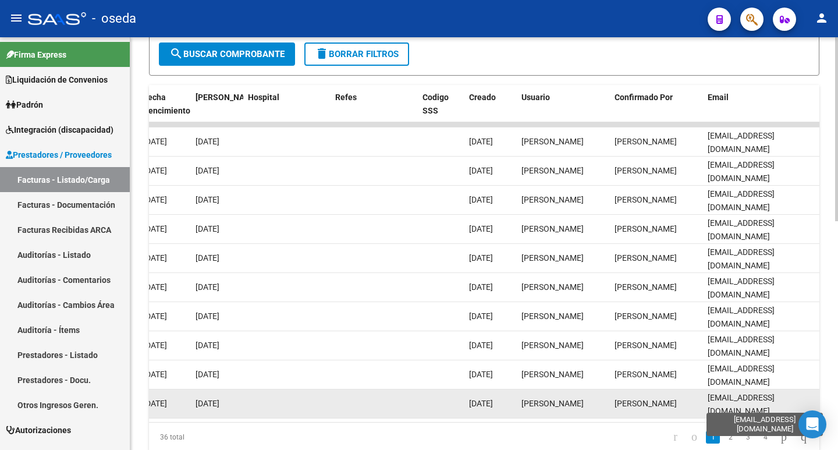
drag, startPoint x: 773, startPoint y: 402, endPoint x: 785, endPoint y: 401, distance: 12.3
click at [775, 401] on span "marcelaferrero@live.com" at bounding box center [741, 404] width 67 height 23
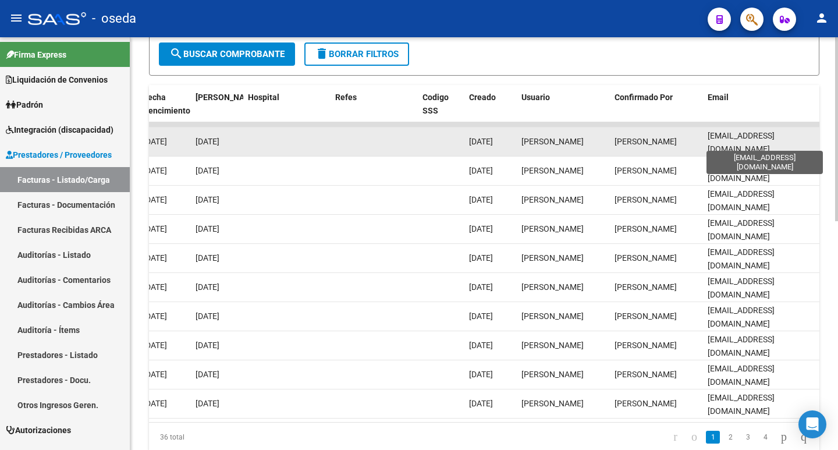
drag, startPoint x: 708, startPoint y: 140, endPoint x: 796, endPoint y: 143, distance: 88.0
click at [775, 143] on span "marcelaferrero@live.com" at bounding box center [741, 142] width 67 height 23
copy span "marcelaferrero@live.com"
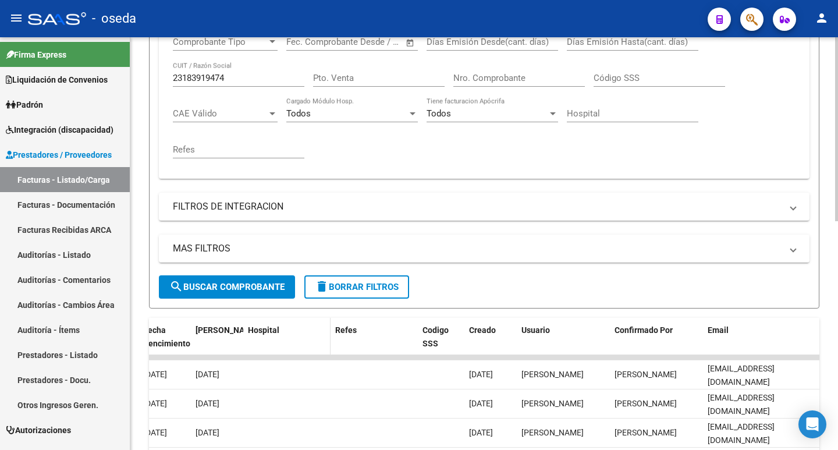
scroll to position [116, 0]
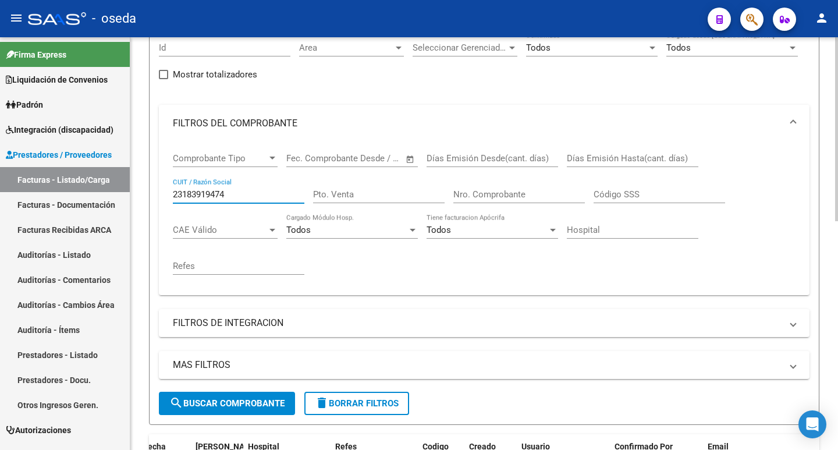
drag, startPoint x: 236, startPoint y: 193, endPoint x: 161, endPoint y: 196, distance: 75.2
click at [161, 196] on div "Comprobante Tipo Comprobante Tipo Start date – End date Fec. Comprobante Desde …" at bounding box center [484, 218] width 651 height 153
paste input "7-23546443-3"
click at [227, 197] on input "27-23546443-3" at bounding box center [239, 194] width 132 height 10
click at [186, 194] on input "27-235464433" at bounding box center [239, 194] width 132 height 10
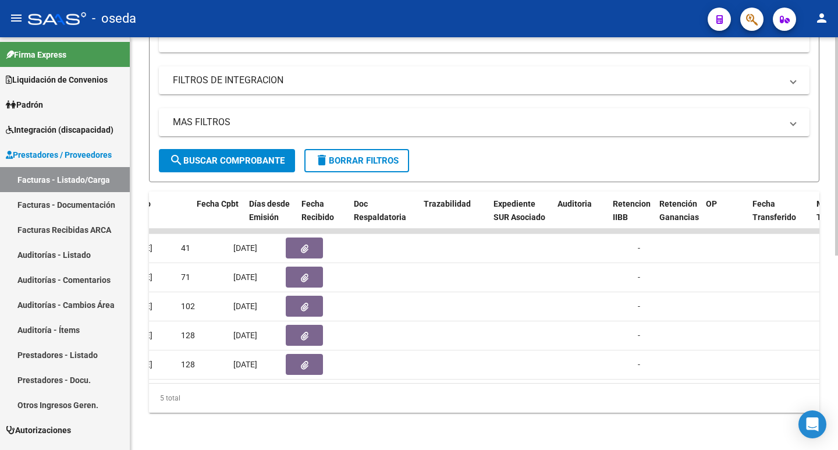
scroll to position [0, 518]
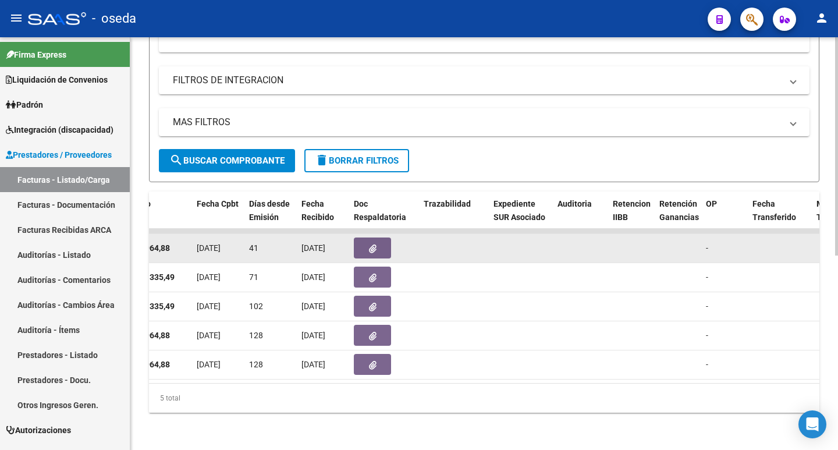
type input "27235464433"
click at [374, 245] on icon "button" at bounding box center [373, 249] width 8 height 9
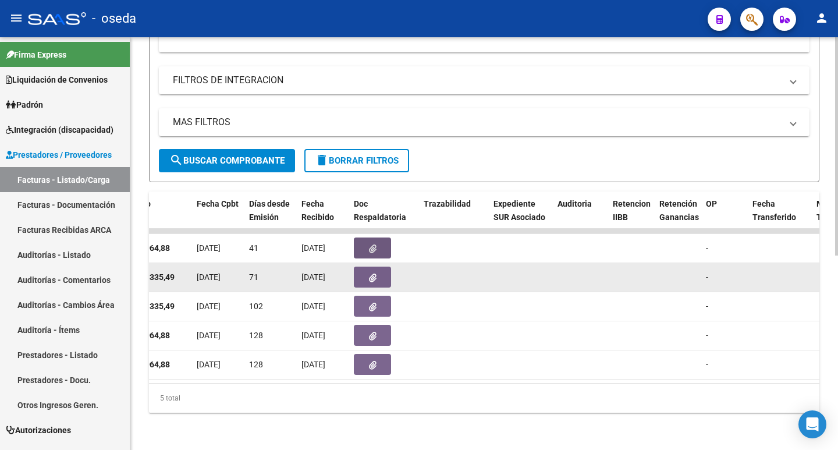
click at [374, 274] on icon "button" at bounding box center [373, 278] width 8 height 9
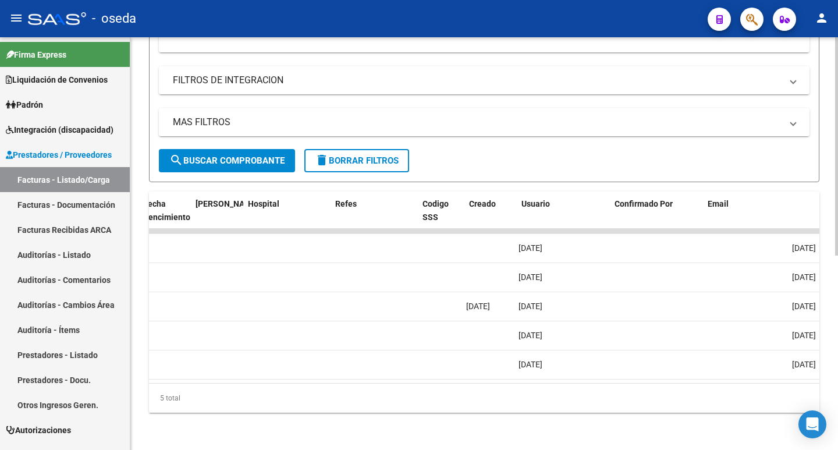
scroll to position [0, 2262]
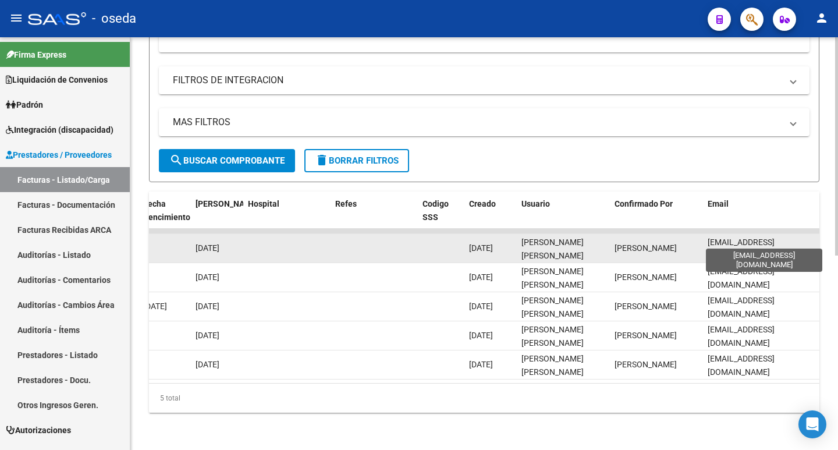
click at [709, 240] on span "fc.natwest@gmail.com" at bounding box center [741, 249] width 67 height 23
drag, startPoint x: 709, startPoint y: 240, endPoint x: 788, endPoint y: 241, distance: 78.6
click at [775, 241] on span "fc.natwest@gmail.com" at bounding box center [741, 249] width 67 height 23
copy span "fc.natwest@gmail.com"
